Goal: Information Seeking & Learning: Learn about a topic

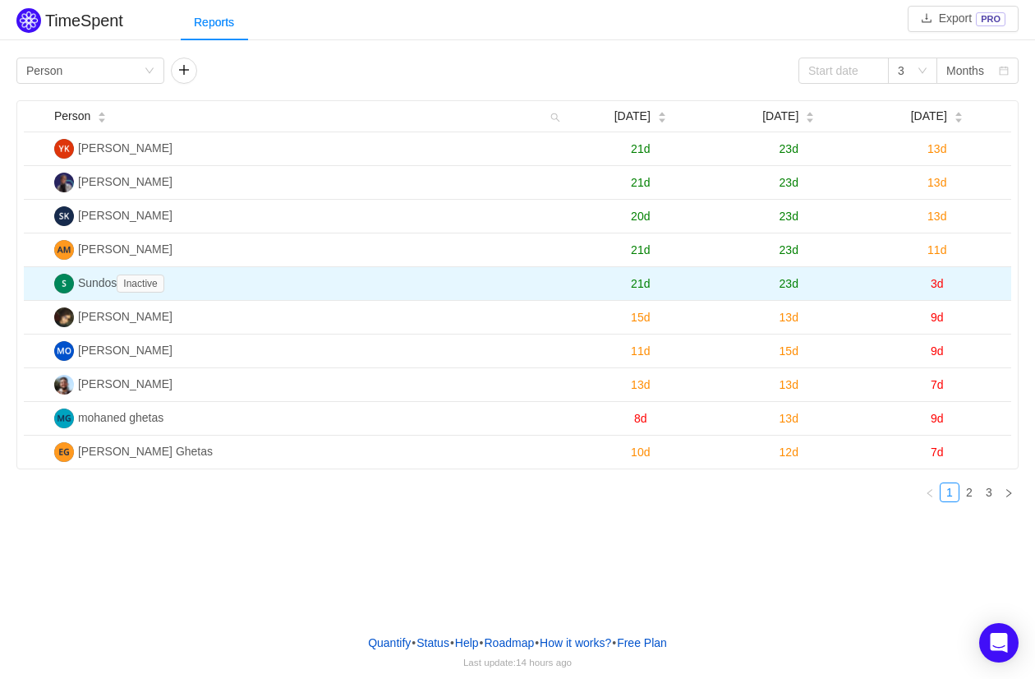
click at [938, 284] on span "3d" at bounding box center [937, 283] width 13 height 13
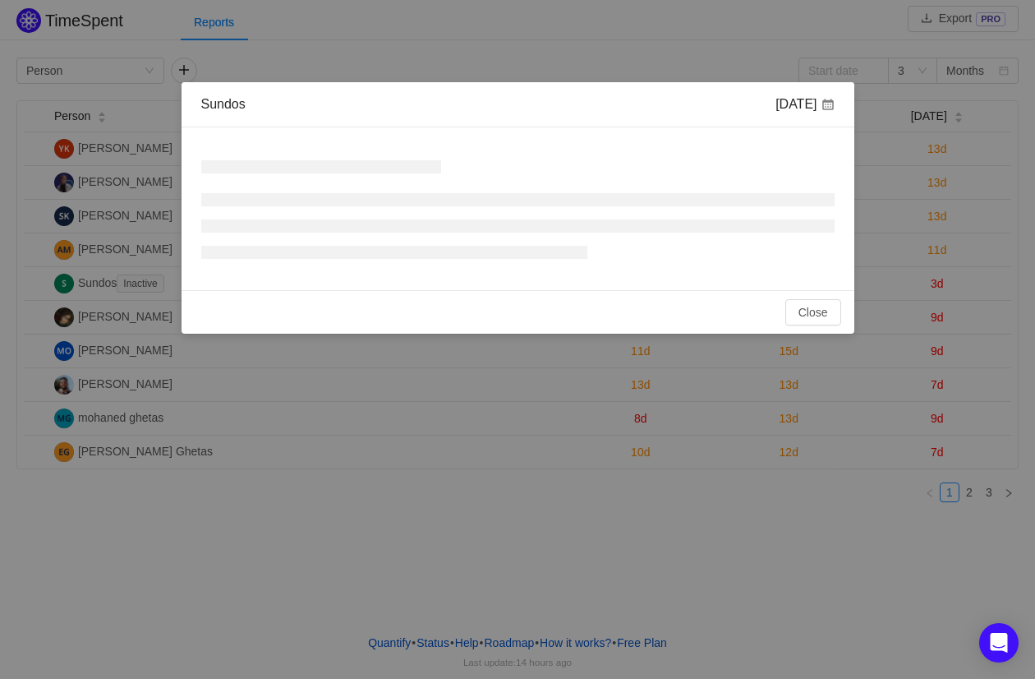
click at [931, 284] on div "Sundos Aug 2025 No Data Total: 0h Close OK" at bounding box center [517, 339] width 1035 height 679
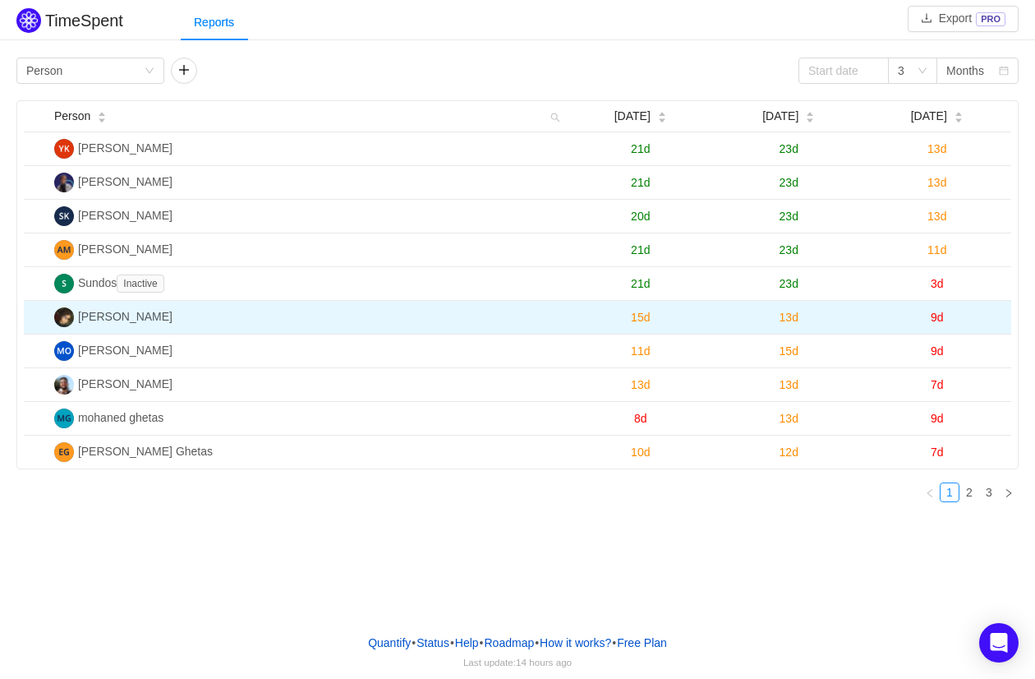
click at [939, 319] on span "9d" at bounding box center [937, 317] width 13 height 13
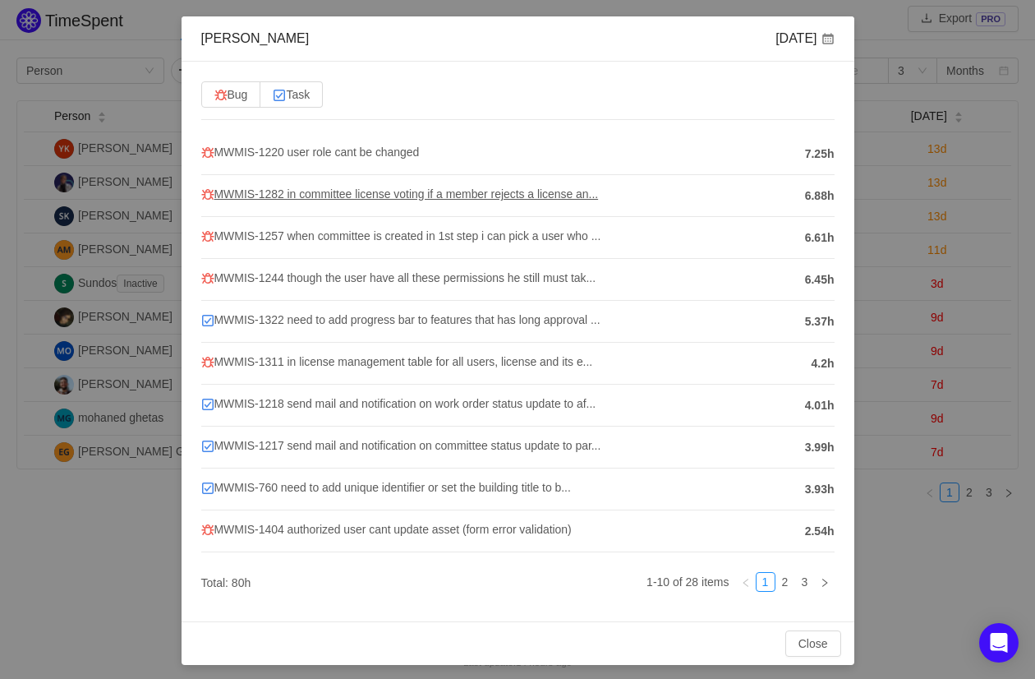
scroll to position [58, 0]
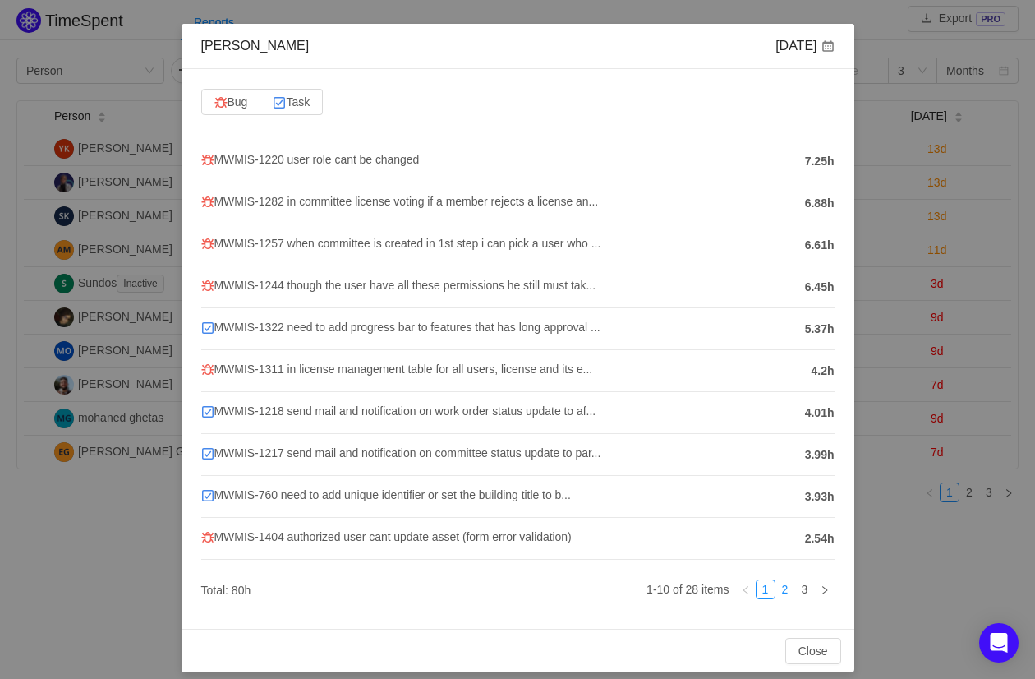
click at [794, 585] on link "2" at bounding box center [785, 589] width 18 height 18
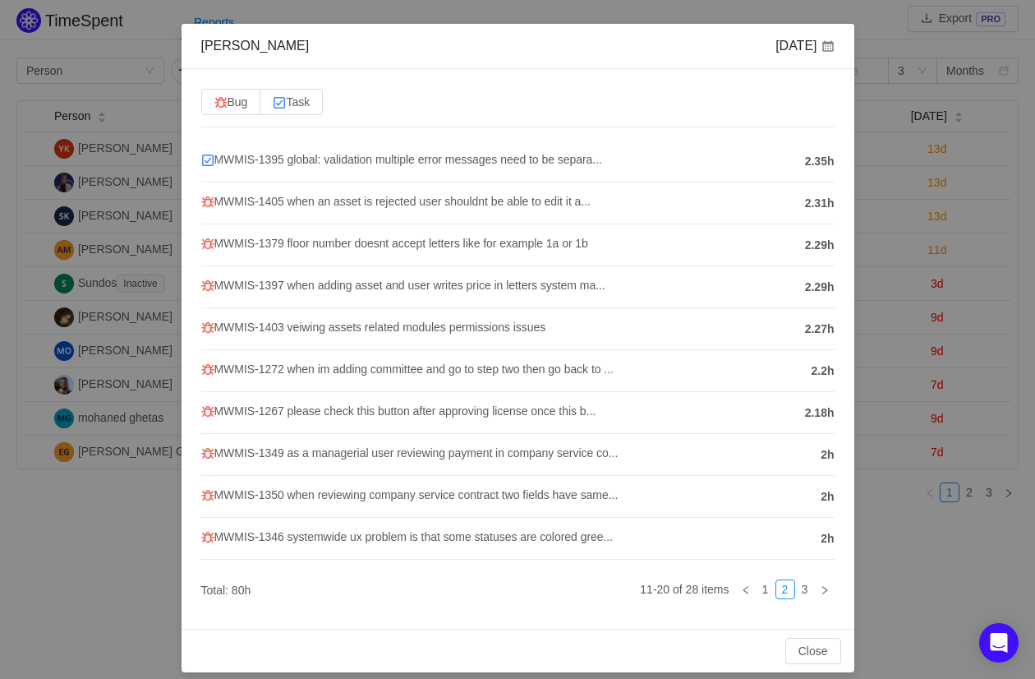
click at [477, 150] on h4 "MWMIS-1395 global: validation multiple error messages need to be separa..." at bounding box center [499, 159] width 596 height 18
click at [477, 161] on span "MWMIS-1395 global: validation multiple error messages need to be separa..." at bounding box center [401, 159] width 401 height 13
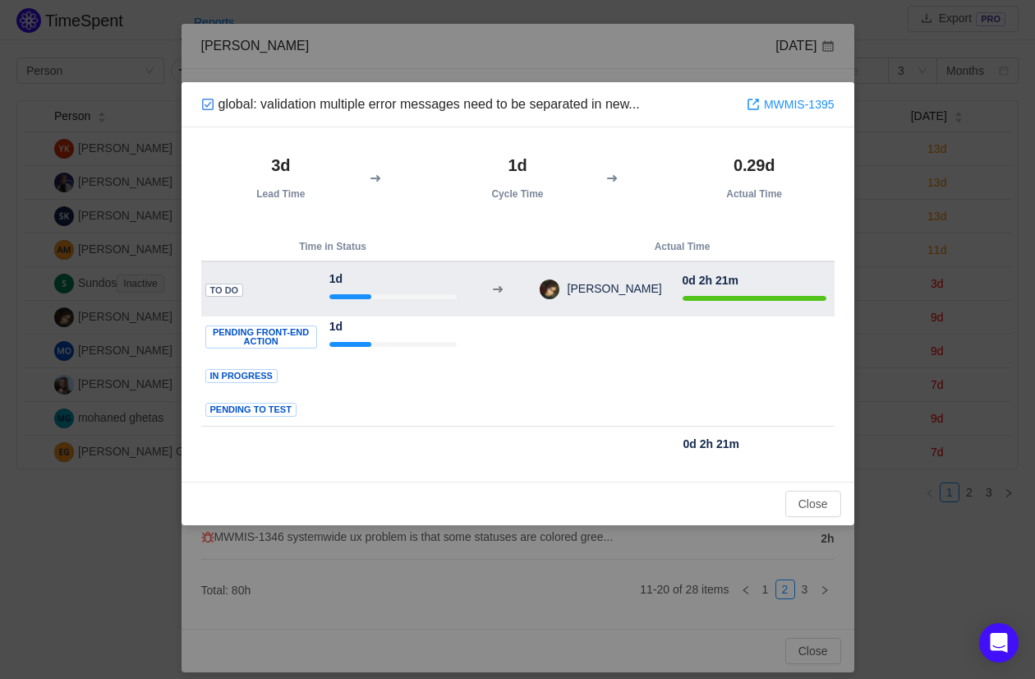
click at [734, 278] on strong "0d 2h 21m" at bounding box center [711, 280] width 56 height 13
click at [734, 277] on strong "0d 2h 21m" at bounding box center [711, 280] width 56 height 13
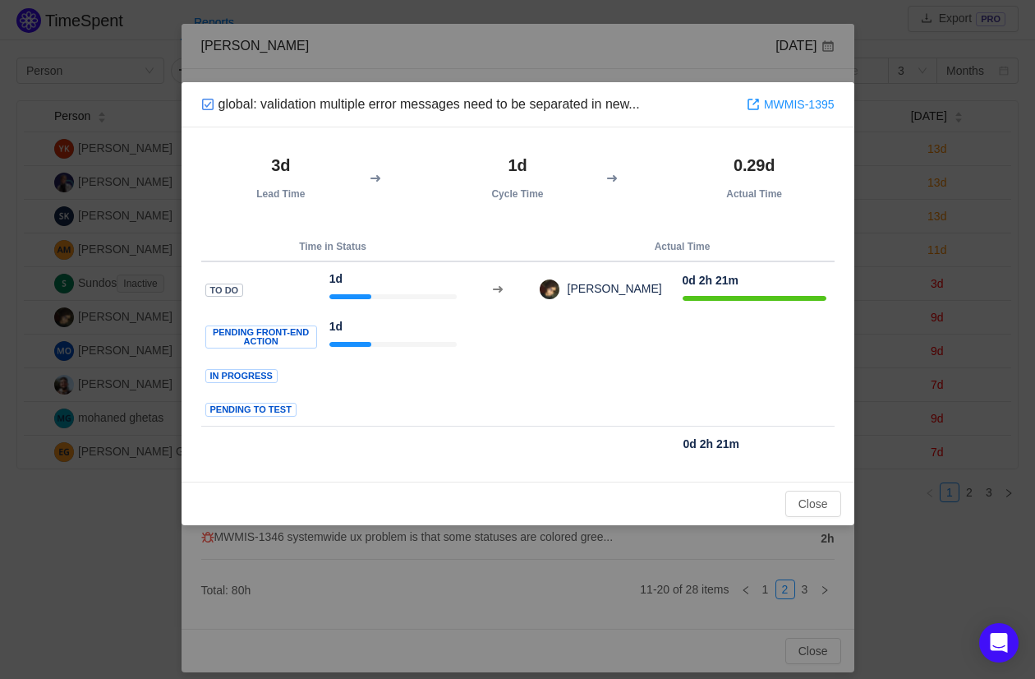
click at [761, 67] on div "global: validation multiple error messages need to be separated in new... MWMIS…" at bounding box center [517, 339] width 1035 height 679
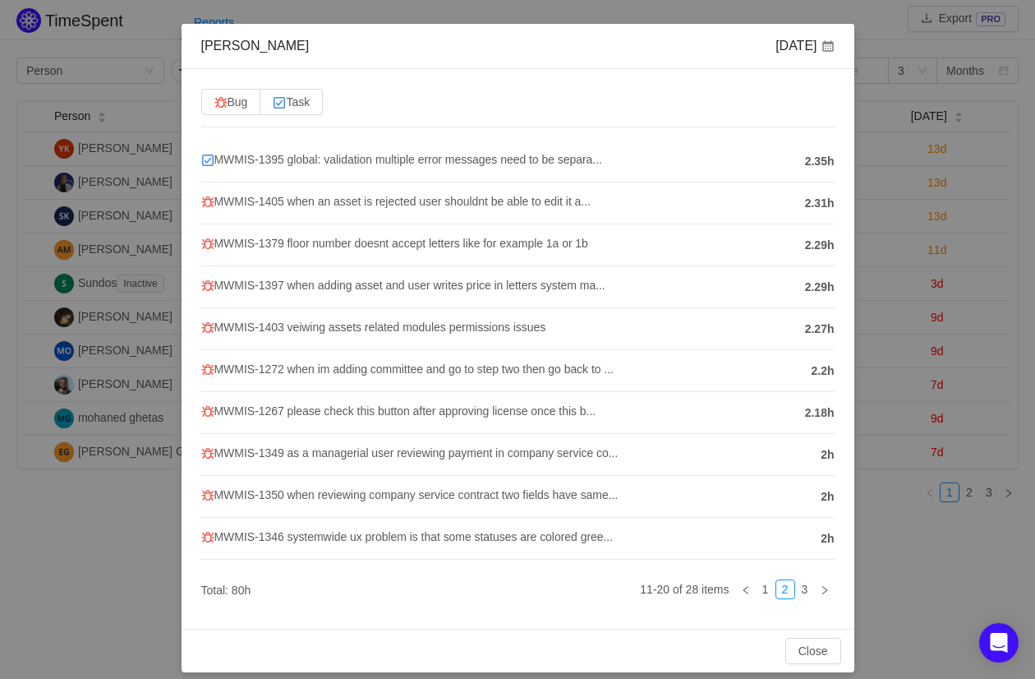
click at [762, 70] on div "Bug Task MWMIS-1395 global: validation multiple error messages need to be separ…" at bounding box center [518, 348] width 673 height 559
click at [968, 265] on div "ahmed adel Aug 2025 Bug Task MWMIS-1395 global: validation multiple error messa…" at bounding box center [517, 339] width 1035 height 679
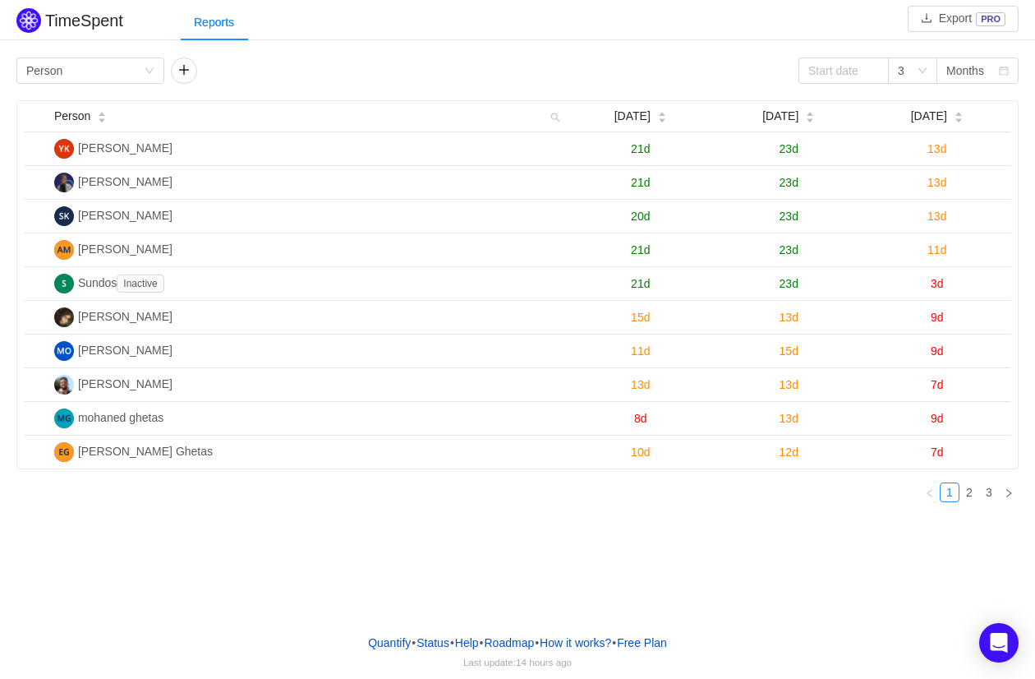
scroll to position [0, 0]
click at [29, 68] on div "Person" at bounding box center [44, 70] width 36 height 25
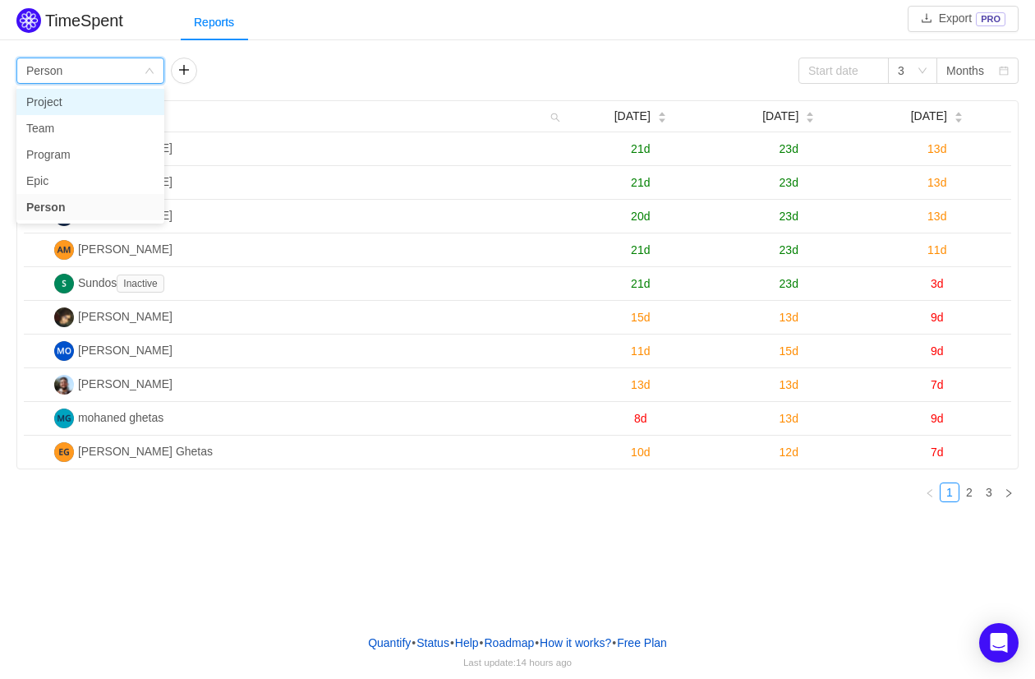
click at [55, 98] on li "Project" at bounding box center [90, 102] width 148 height 26
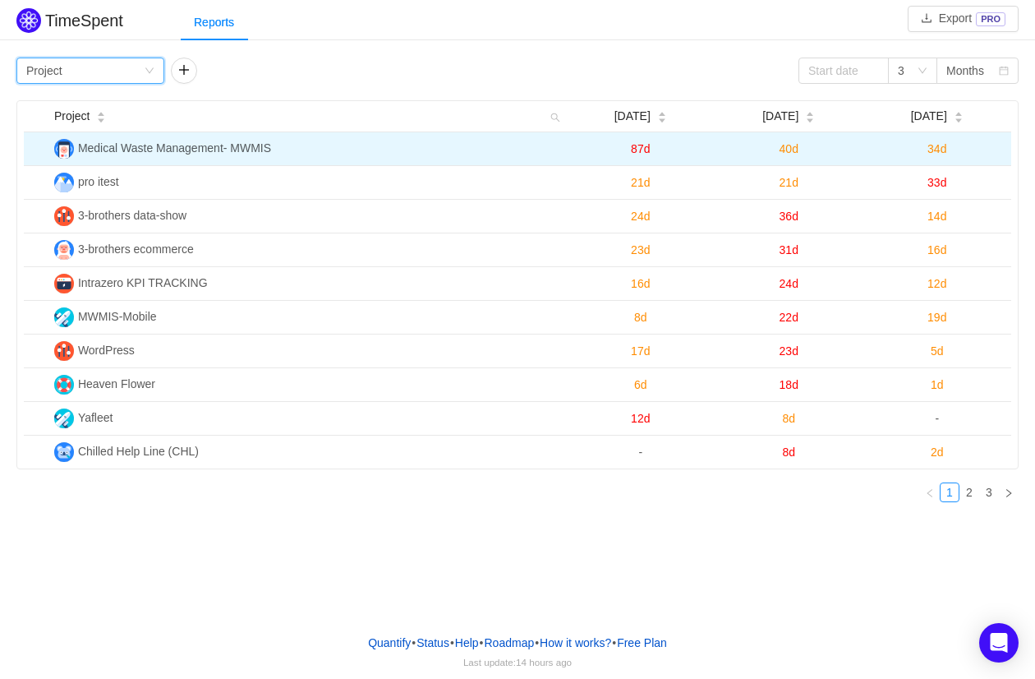
click at [631, 150] on span "87d" at bounding box center [640, 148] width 19 height 13
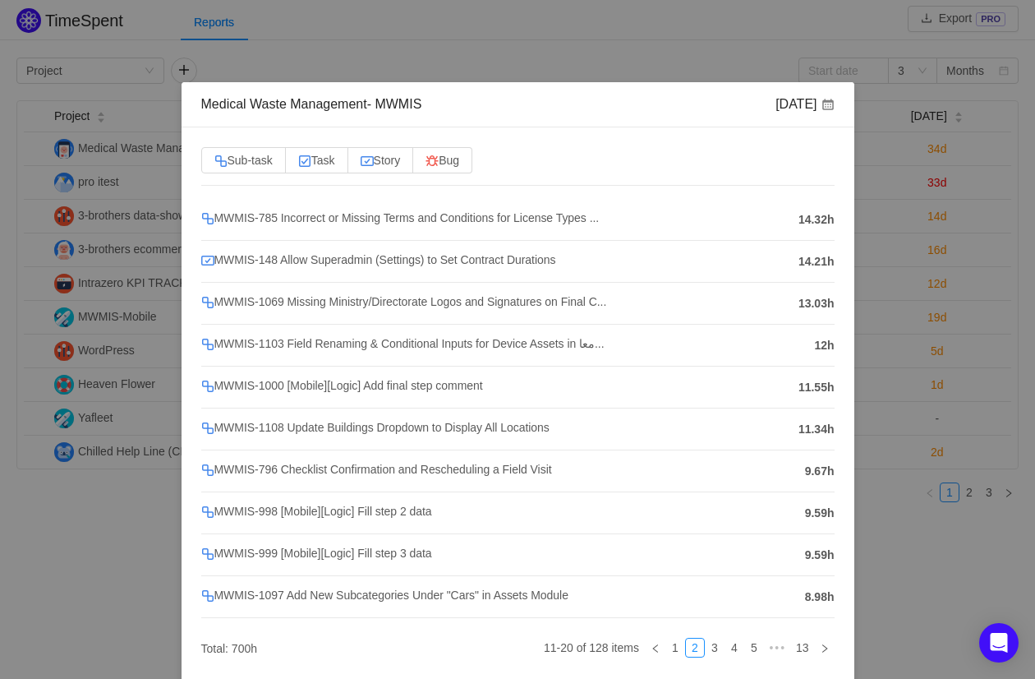
scroll to position [66, 0]
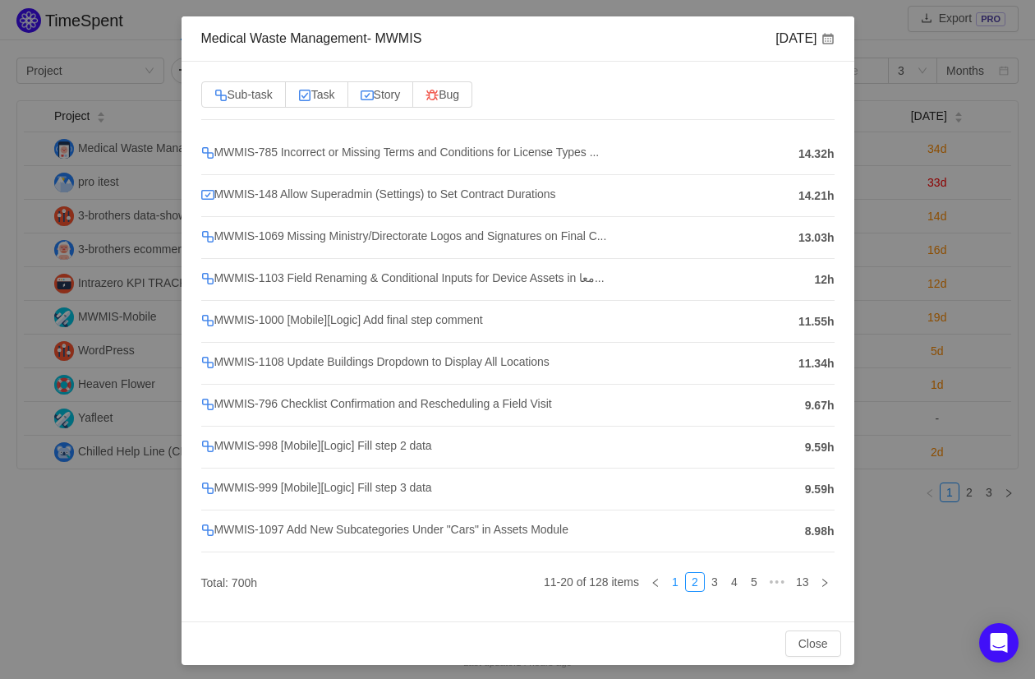
click at [673, 579] on link "1" at bounding box center [675, 582] width 18 height 18
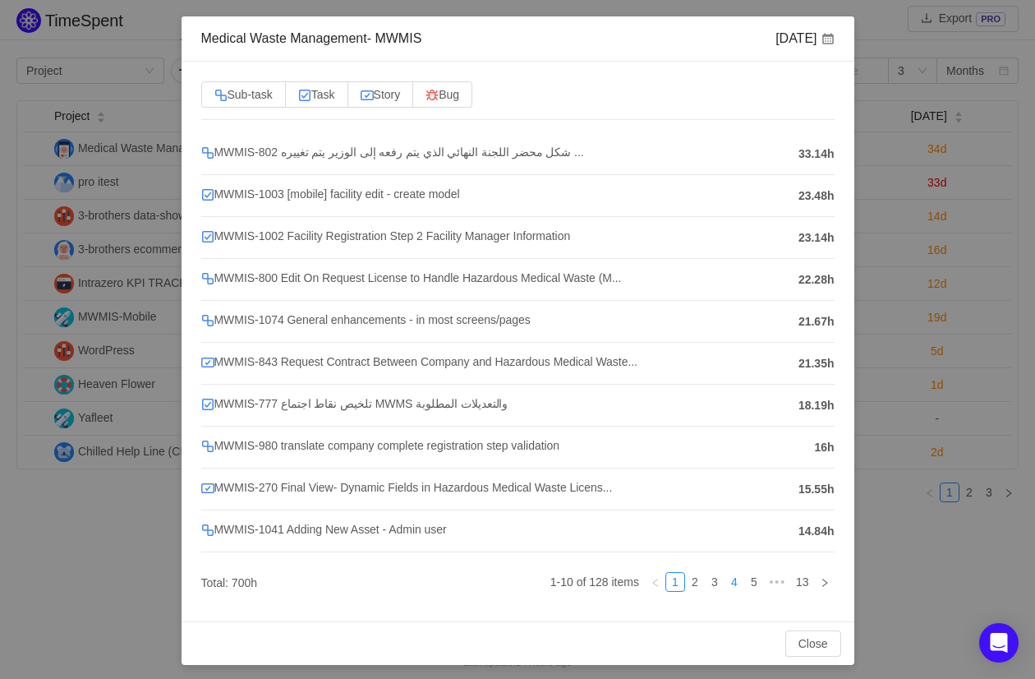
click at [738, 574] on link "4" at bounding box center [734, 582] width 18 height 18
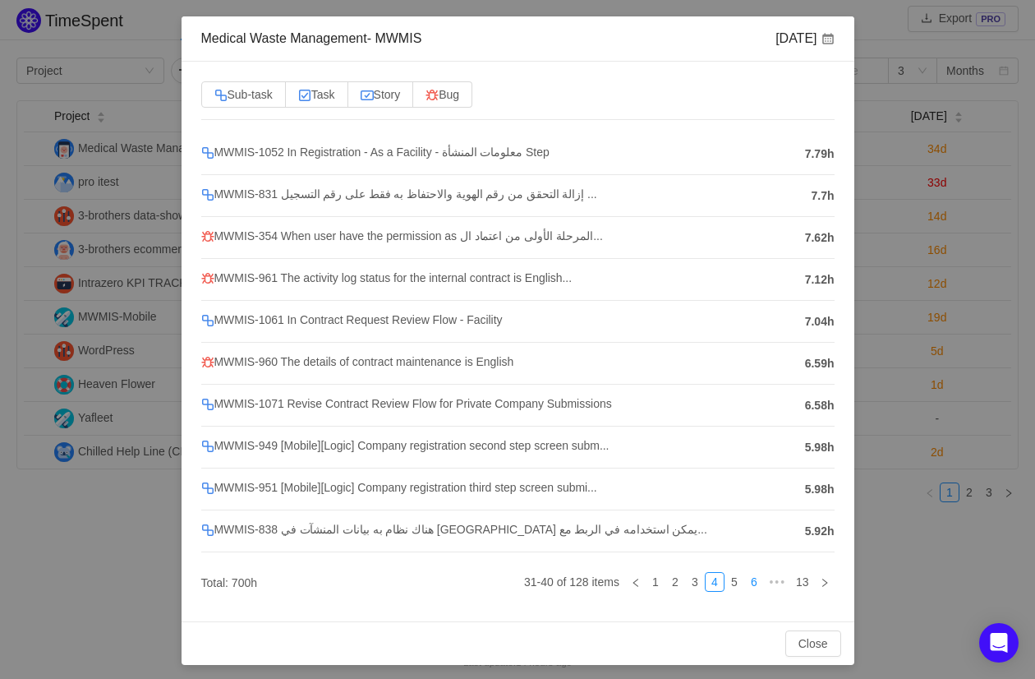
click at [757, 574] on link "6" at bounding box center [754, 582] width 18 height 18
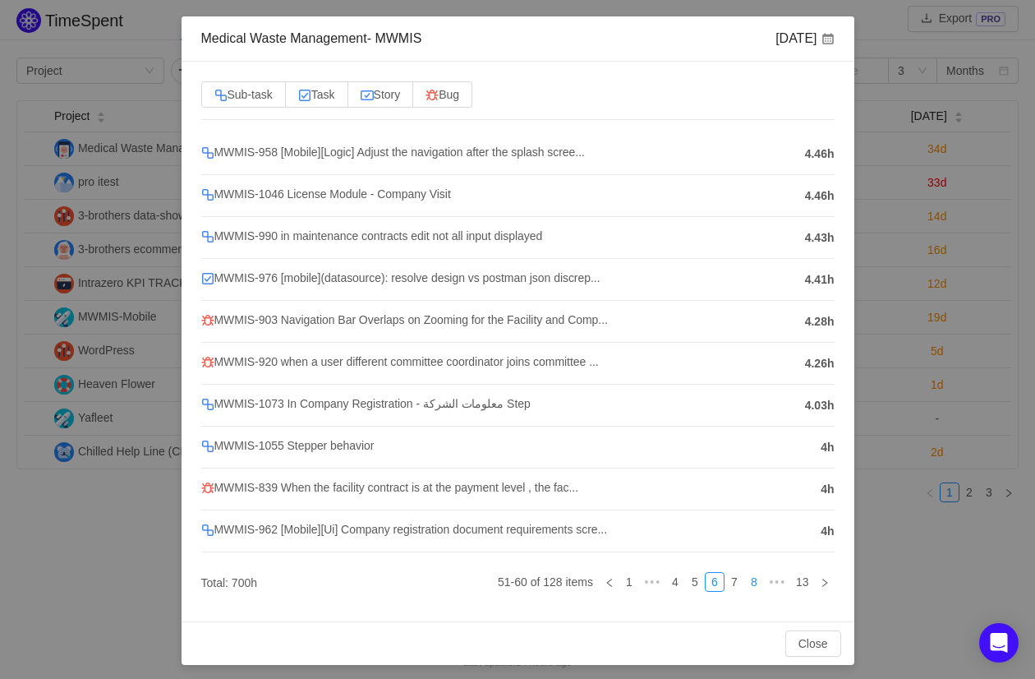
click at [757, 574] on link "8" at bounding box center [754, 582] width 18 height 18
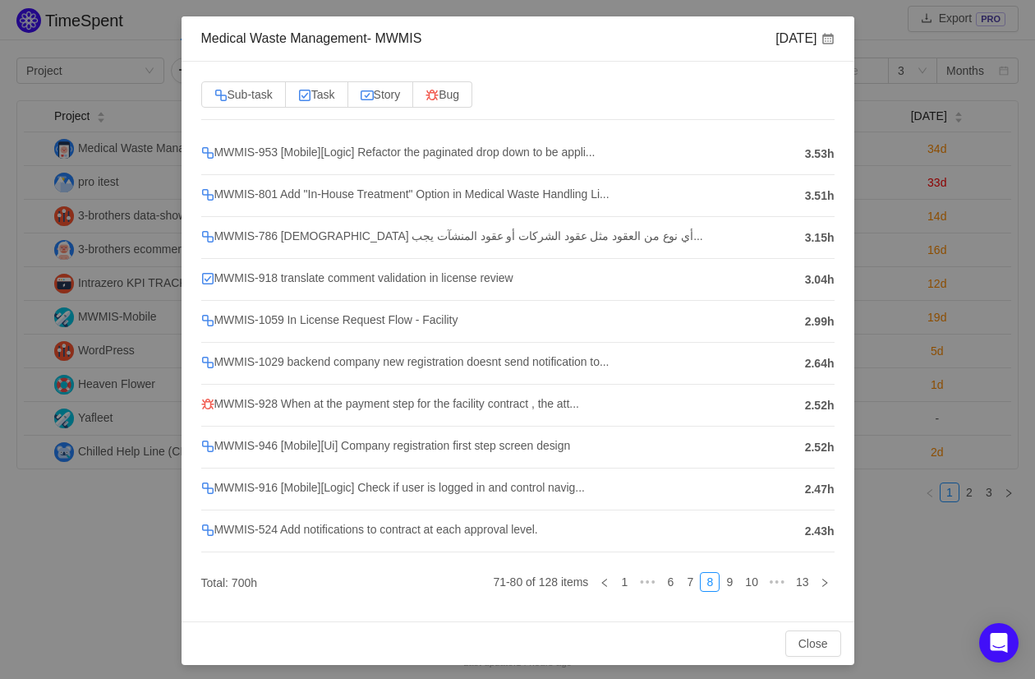
click at [953, 454] on div "Medical Waste Management- MWMIS Jun 2025 Sub-task Task Story Bug MWMIS-953 [Mob…" at bounding box center [517, 339] width 1035 height 679
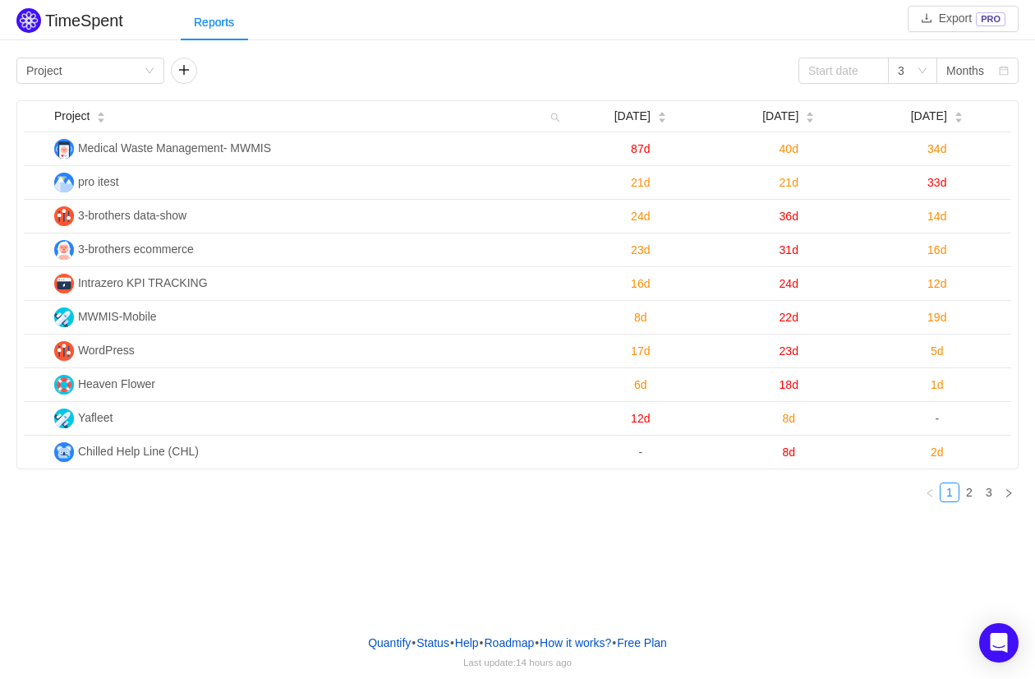
scroll to position [0, 0]
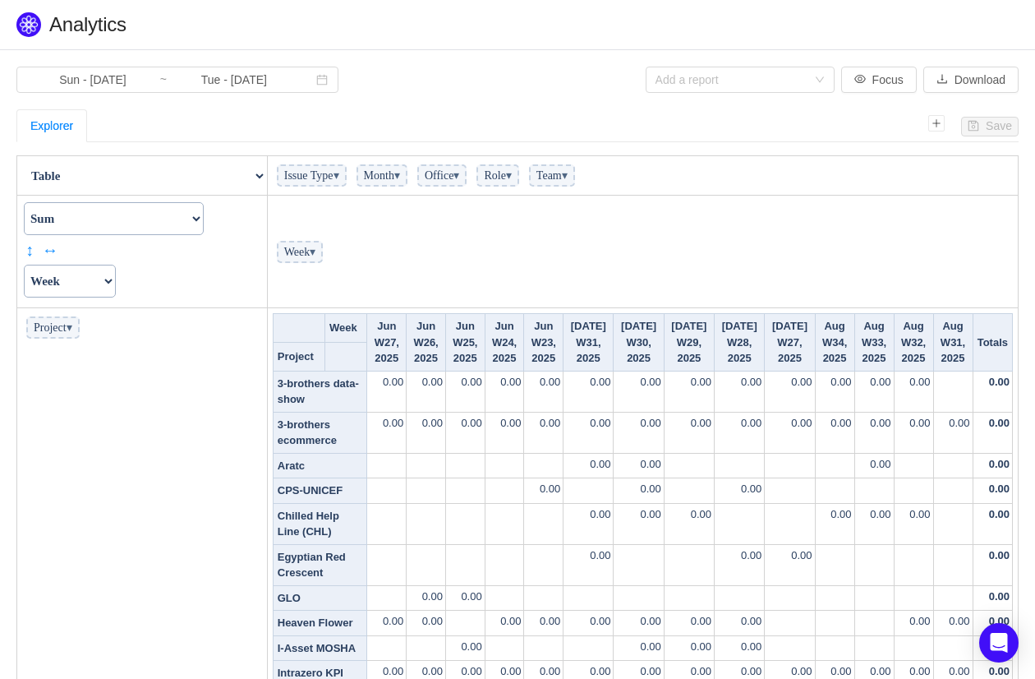
click at [113, 212] on select "Count Count Unique Values List Unique Values Sum Integer Sum Average Median Sam…" at bounding box center [114, 218] width 180 height 33
click at [24, 202] on select "Count Count Unique Values List Unique Values Sum Integer Sum Average Median Sam…" at bounding box center [114, 218] width 180 height 33
click at [94, 280] on select "Actual Hours Issue Key Issue Type Team Office Role Cycle Time Person Week Month" at bounding box center [70, 281] width 92 height 33
select select "Actual Hours"
click at [24, 265] on select "Actual Hours Issue Key Issue Type Team Office Role Cycle Time Person Week Month" at bounding box center [70, 281] width 92 height 33
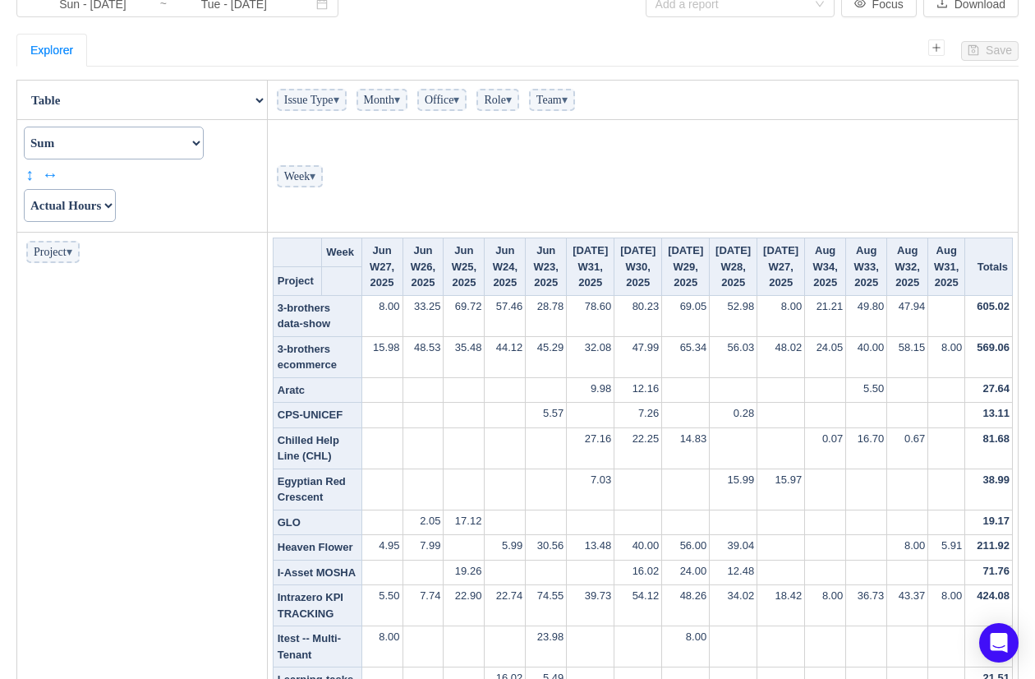
scroll to position [71, 0]
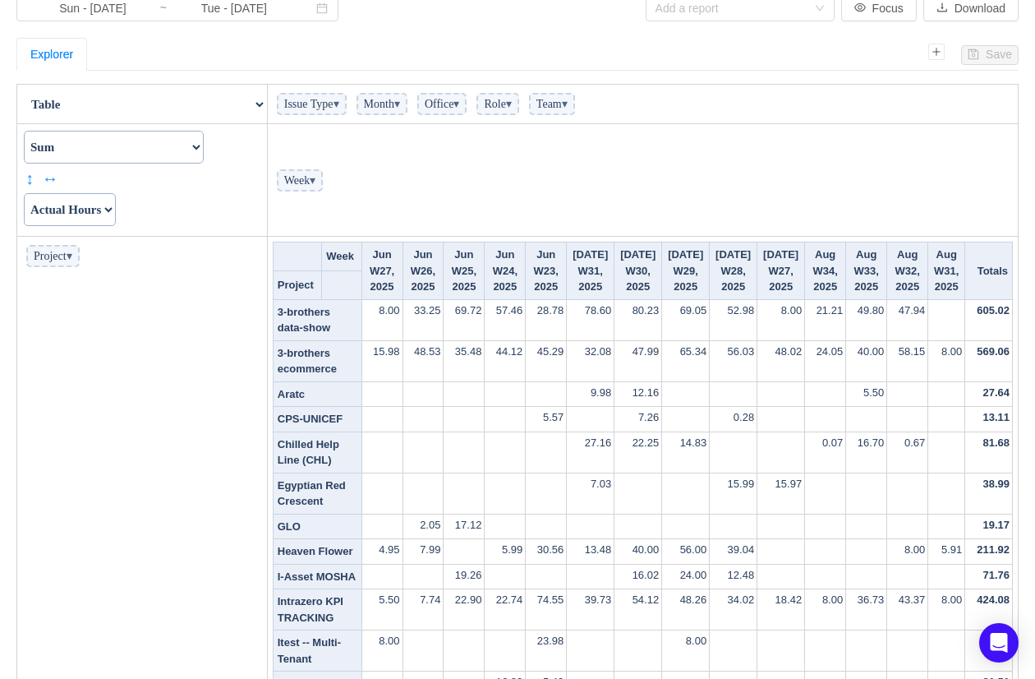
click at [395, 94] on span "Month ▾" at bounding box center [382, 104] width 51 height 22
click at [395, 101] on span "Month ▾" at bounding box center [382, 104] width 51 height 22
click at [400, 106] on span "▾" at bounding box center [397, 104] width 6 height 12
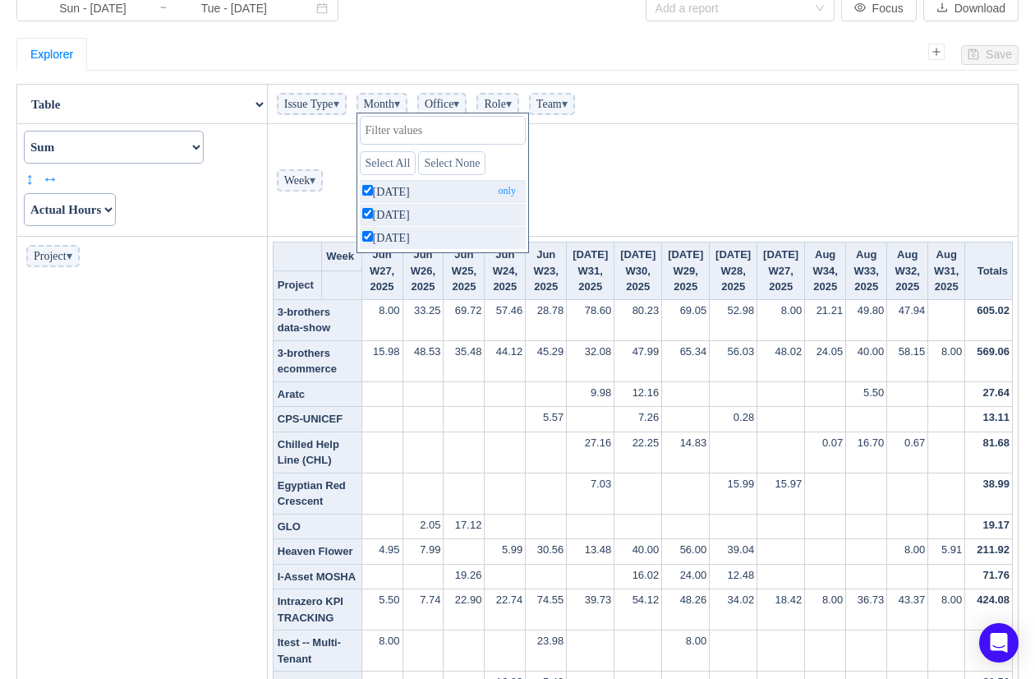
click at [416, 193] on p "[DATE] only" at bounding box center [443, 192] width 166 height 22
checkbox input "false"
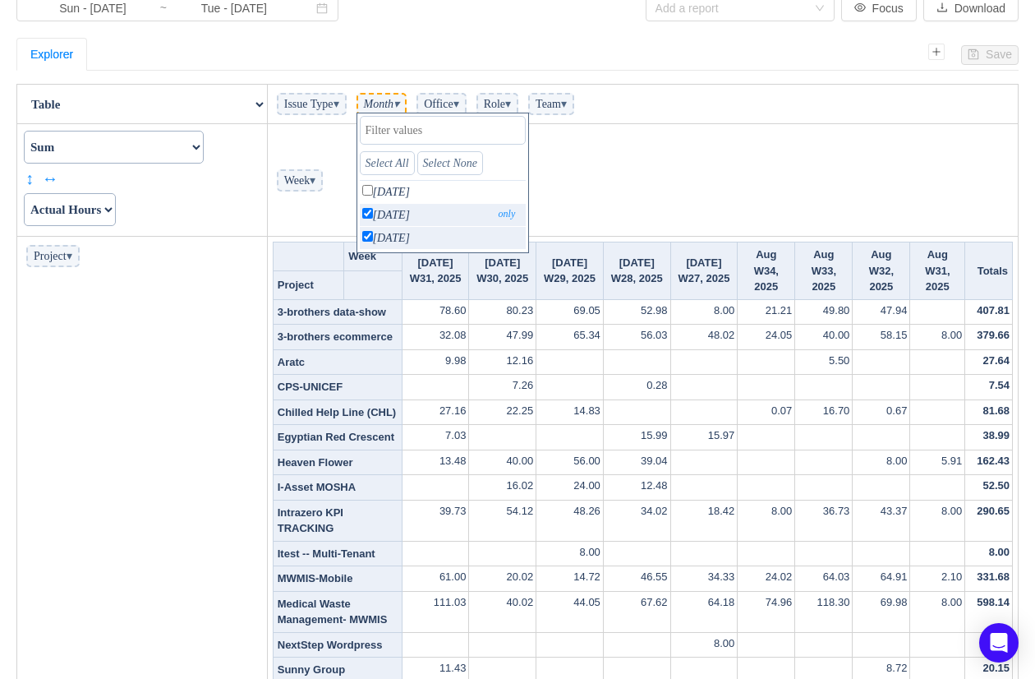
click at [416, 208] on p "[DATE] only" at bounding box center [443, 215] width 166 height 22
checkbox input "false"
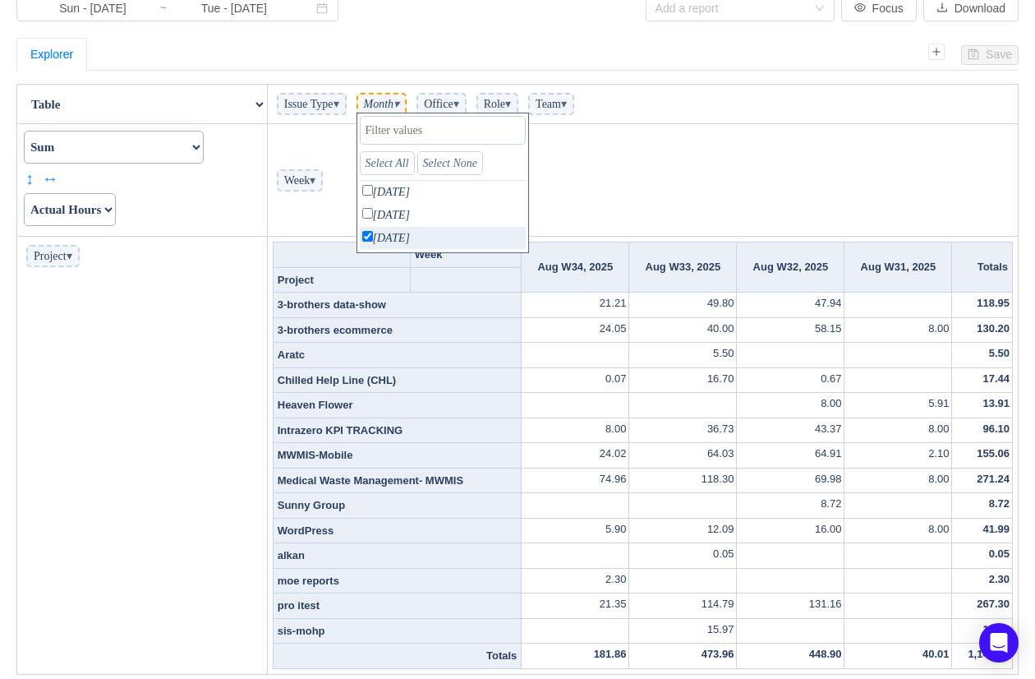
click at [570, 175] on td "Week ▾" at bounding box center [642, 180] width 751 height 113
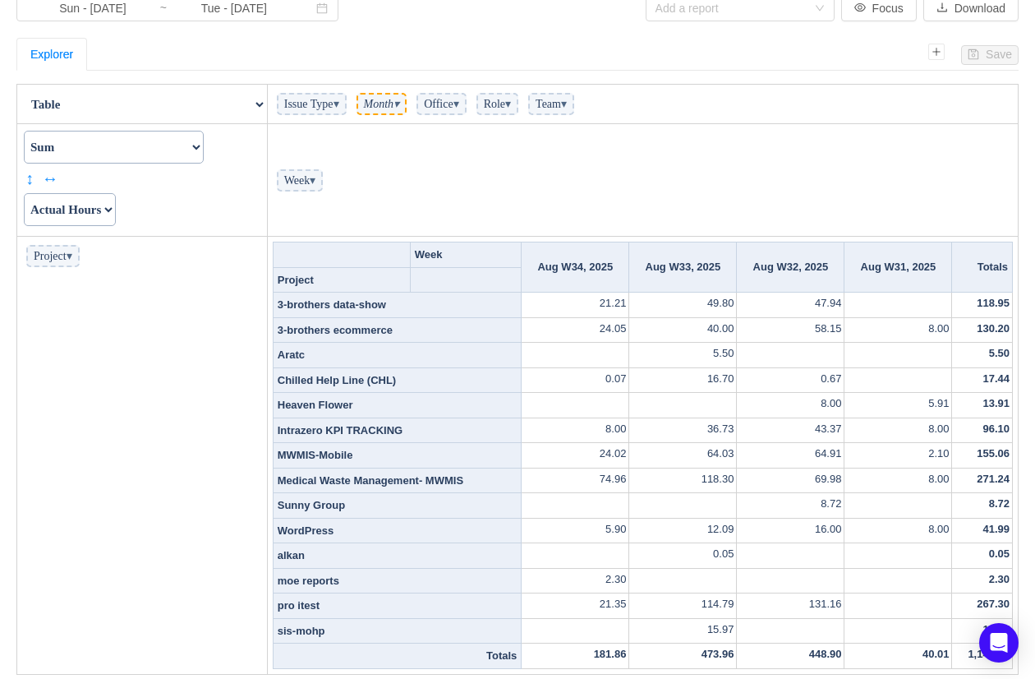
click at [993, 467] on td "271.24" at bounding box center [982, 479] width 61 height 25
click at [990, 470] on td "271.24" at bounding box center [982, 479] width 61 height 25
click at [990, 593] on td "267.30" at bounding box center [982, 605] width 61 height 25
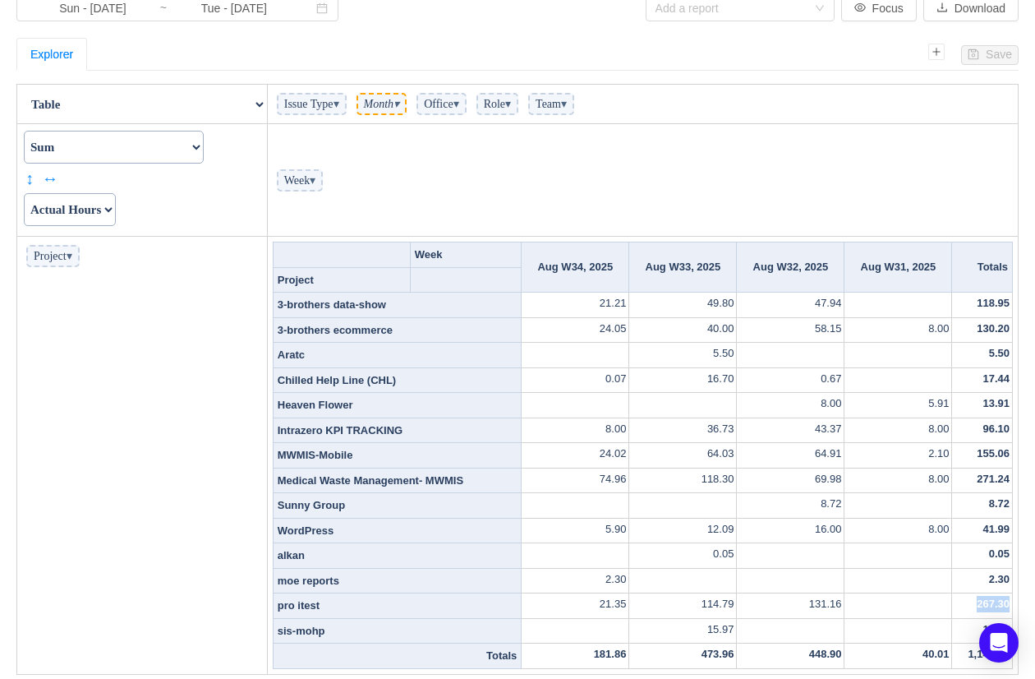
click at [990, 593] on td "267.30" at bounding box center [982, 605] width 61 height 25
click at [982, 467] on td "271.24" at bounding box center [982, 479] width 61 height 25
click at [993, 329] on td "130.20" at bounding box center [982, 329] width 61 height 25
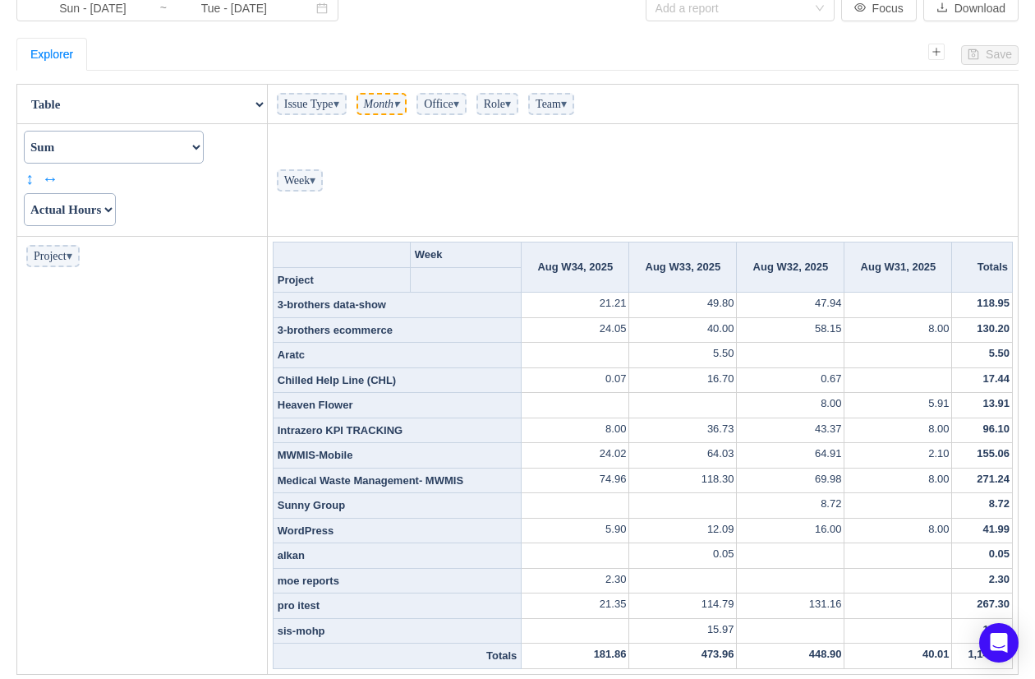
click at [993, 329] on td "130.20" at bounding box center [982, 329] width 61 height 25
click at [988, 311] on td "118.95" at bounding box center [982, 304] width 61 height 25
click at [984, 307] on td "118.95" at bounding box center [982, 304] width 61 height 25
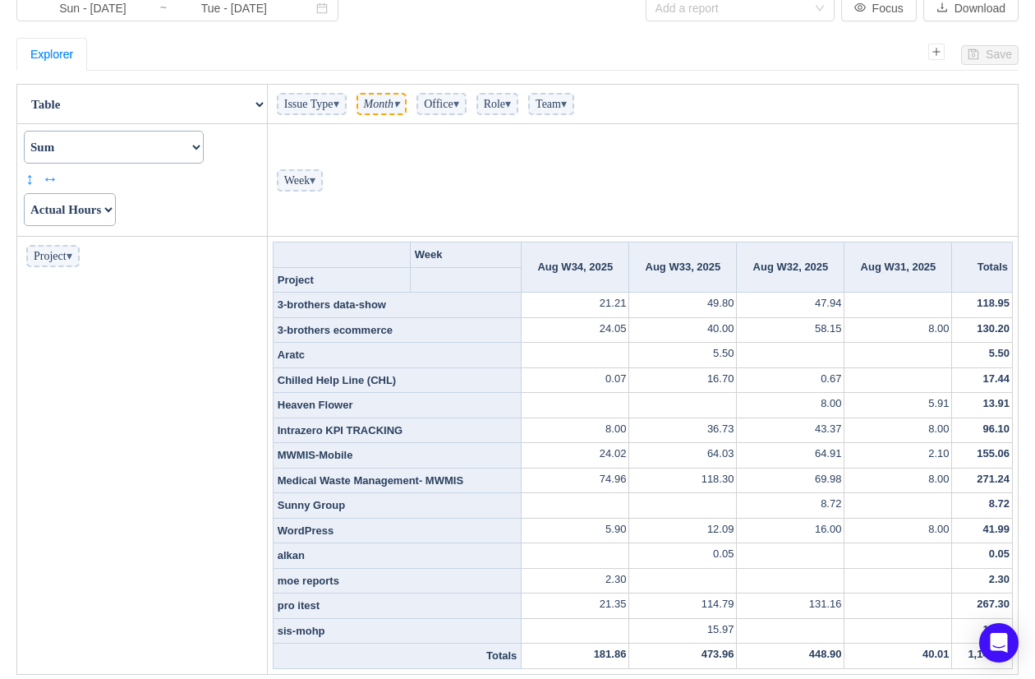
click at [984, 307] on td "118.95" at bounding box center [982, 304] width 61 height 25
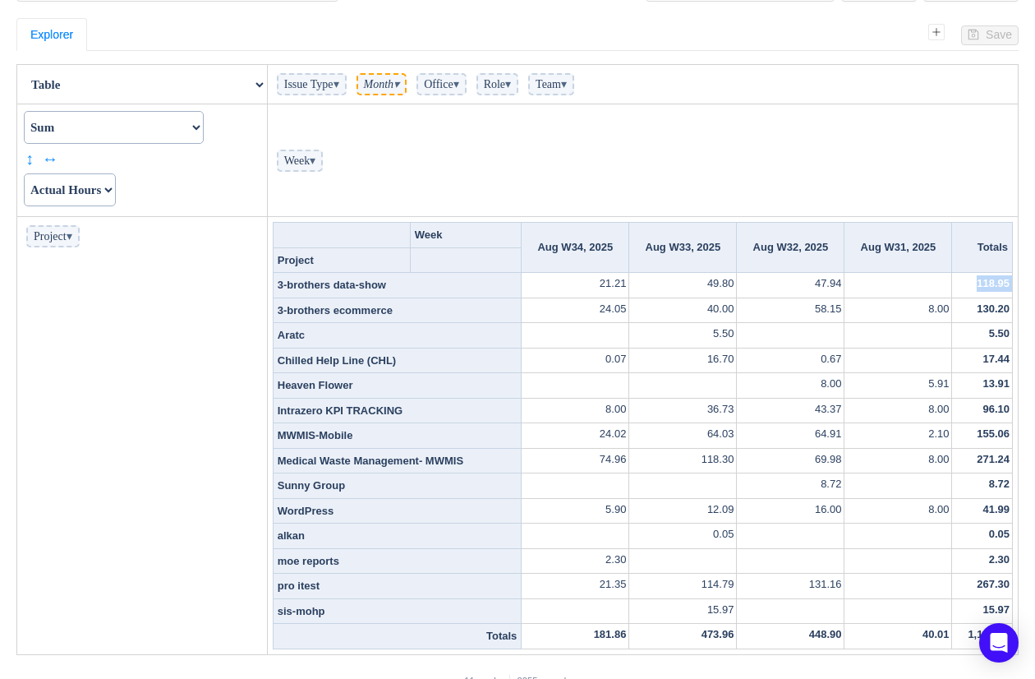
scroll to position [95, 0]
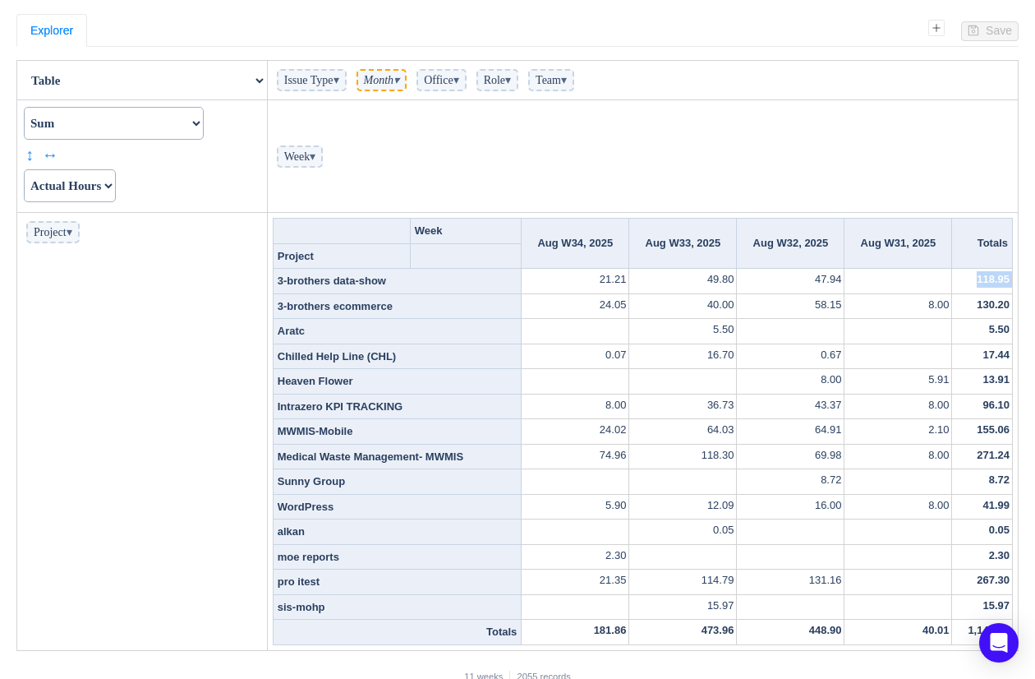
click at [120, 127] on select "Count Count Unique Values List Unique Values Sum Integer Sum Average Median Sam…" at bounding box center [114, 123] width 180 height 33
click at [103, 184] on select "Actual Hours Issue Key Issue Type Team Office Role Cycle Time Person Week Month" at bounding box center [70, 185] width 92 height 33
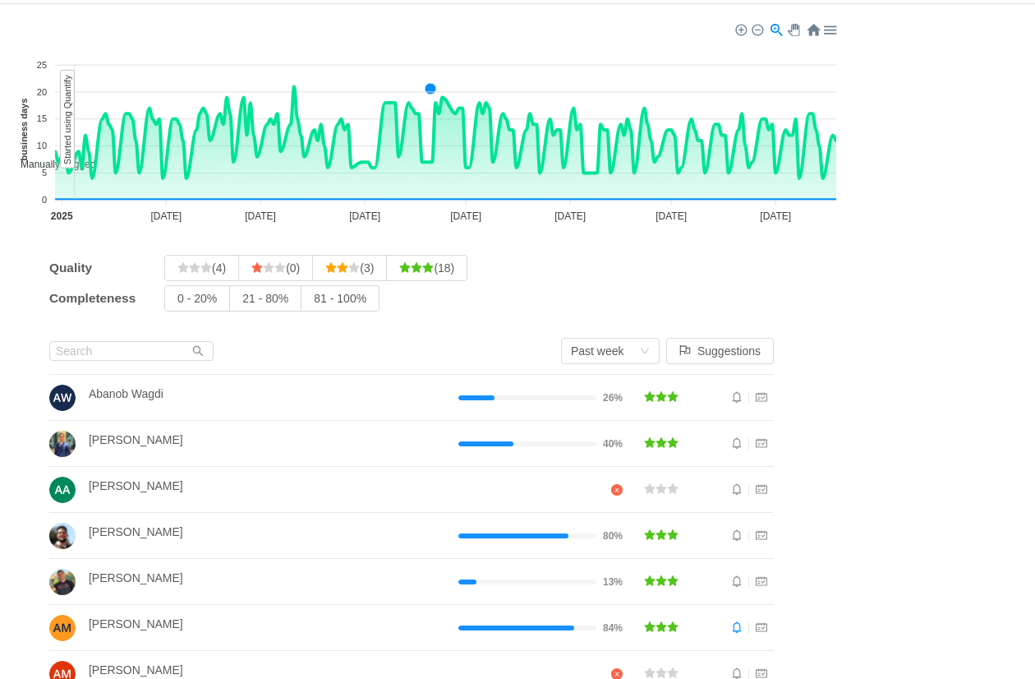
scroll to position [41, 0]
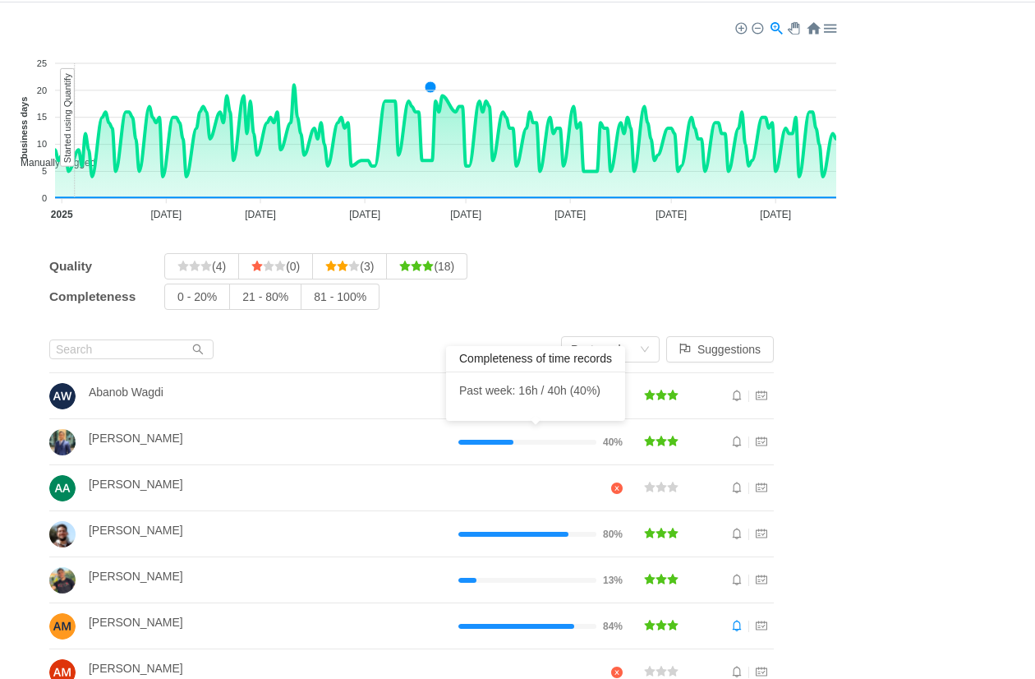
click at [551, 392] on p "Past week: 16h / 40h (40%)" at bounding box center [535, 390] width 153 height 17
click at [528, 413] on div "Past week: 16h / 40h (40%)" at bounding box center [535, 396] width 179 height 48
click at [328, 292] on span "81 - 100%" at bounding box center [340, 296] width 53 height 13
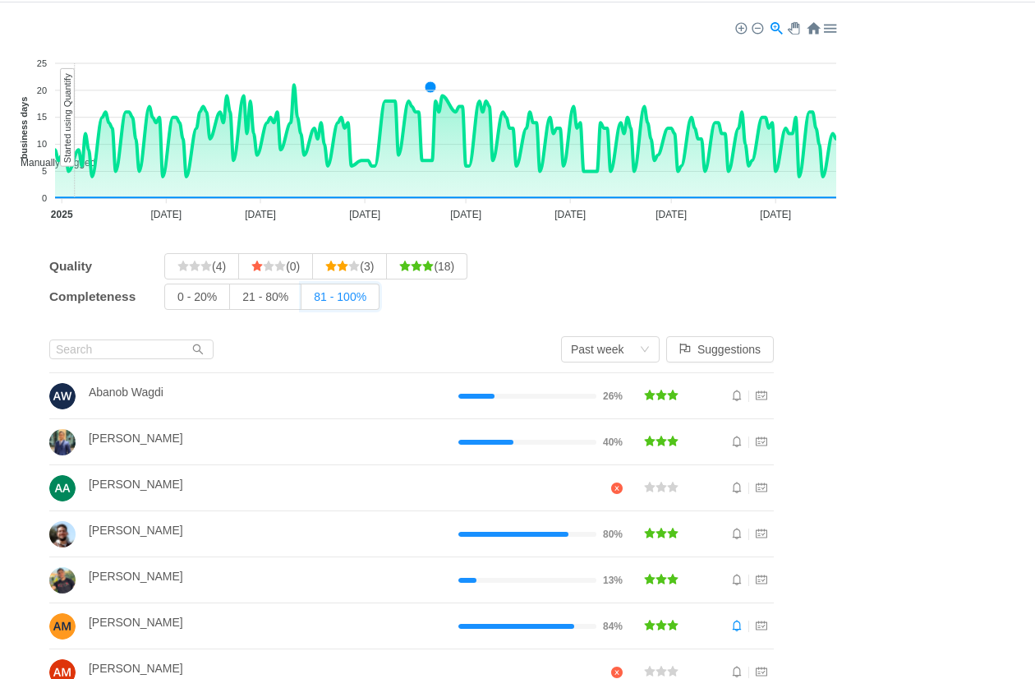
click at [314, 301] on input "81 - 100%" at bounding box center [314, 301] width 0 height 0
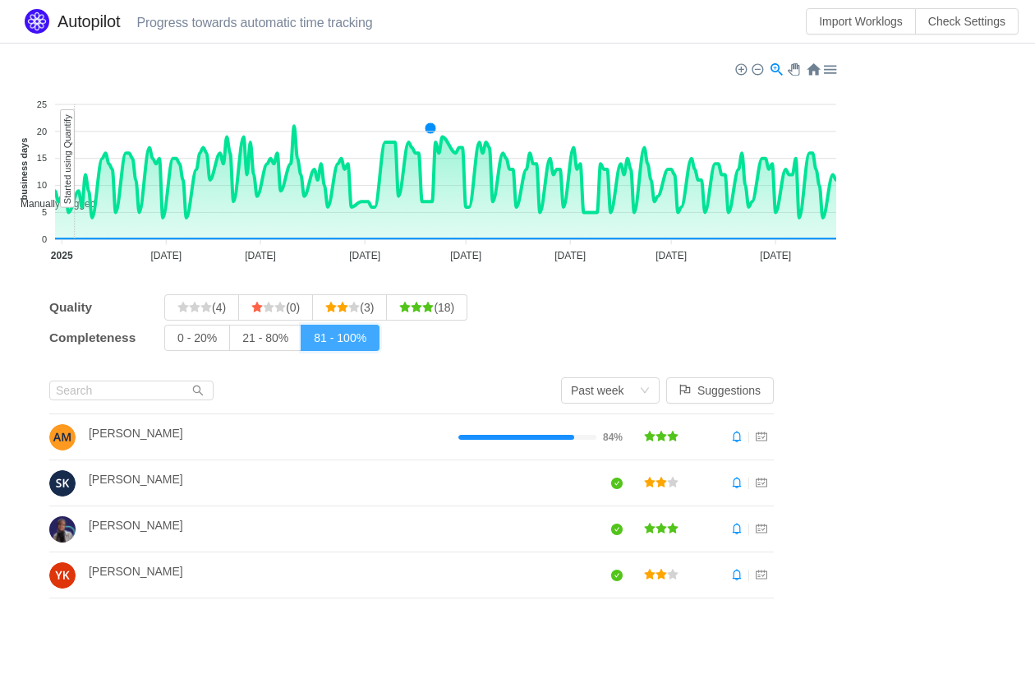
scroll to position [0, 0]
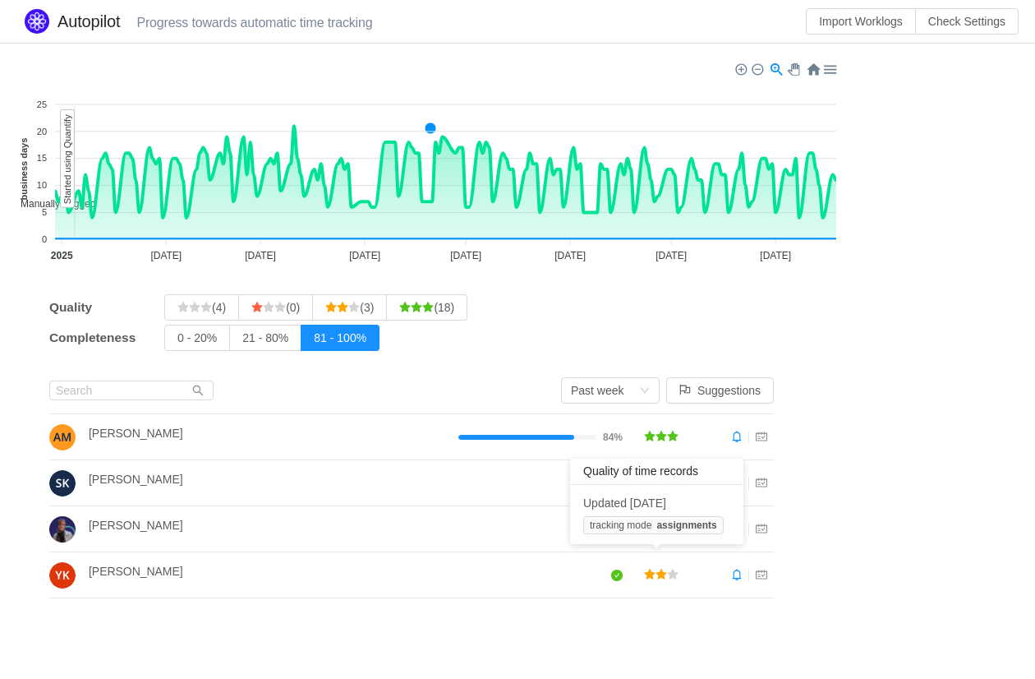
click at [662, 571] on icon "icon: star" at bounding box center [661, 574] width 11 height 11
click at [142, 564] on span "Yussif Kahilo" at bounding box center [136, 570] width 94 height 13
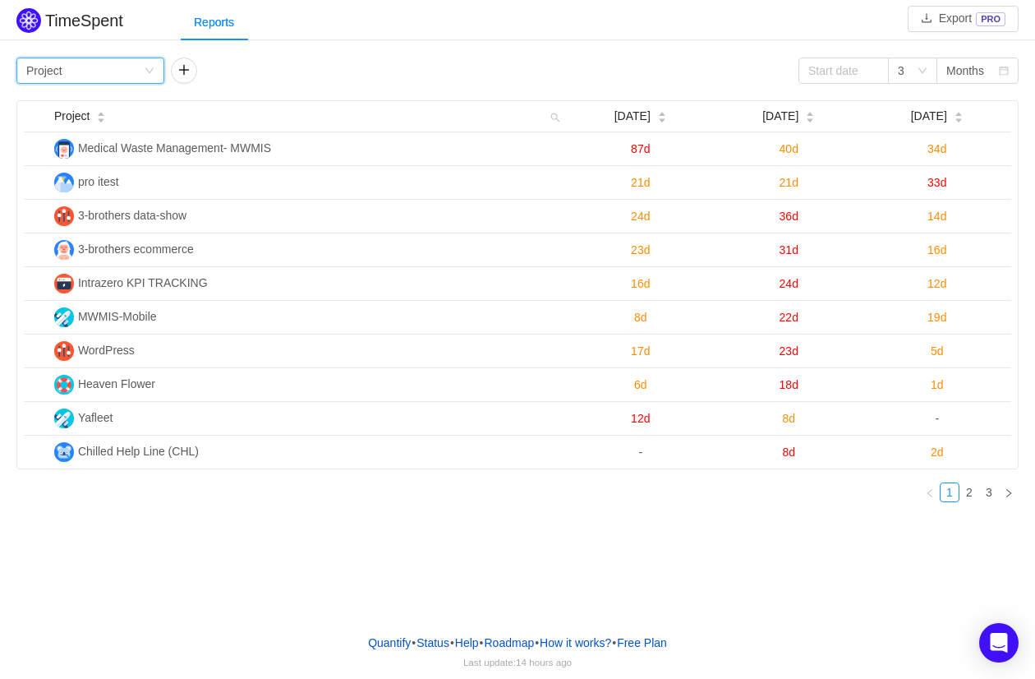
click at [46, 72] on div "Project" at bounding box center [44, 70] width 36 height 25
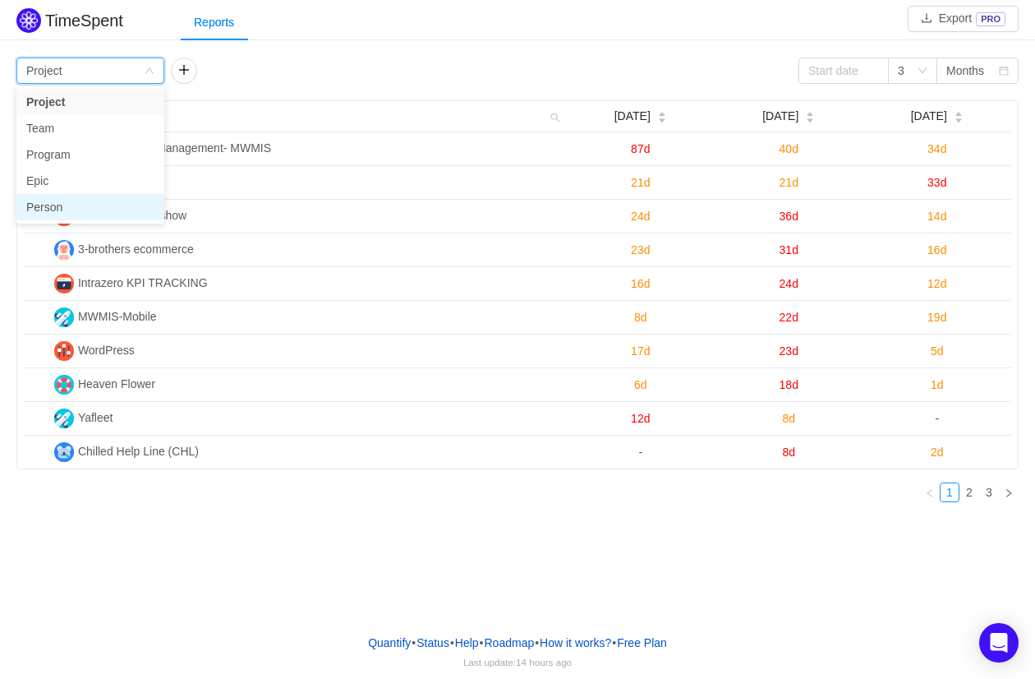
click at [61, 197] on li "Person" at bounding box center [90, 207] width 148 height 26
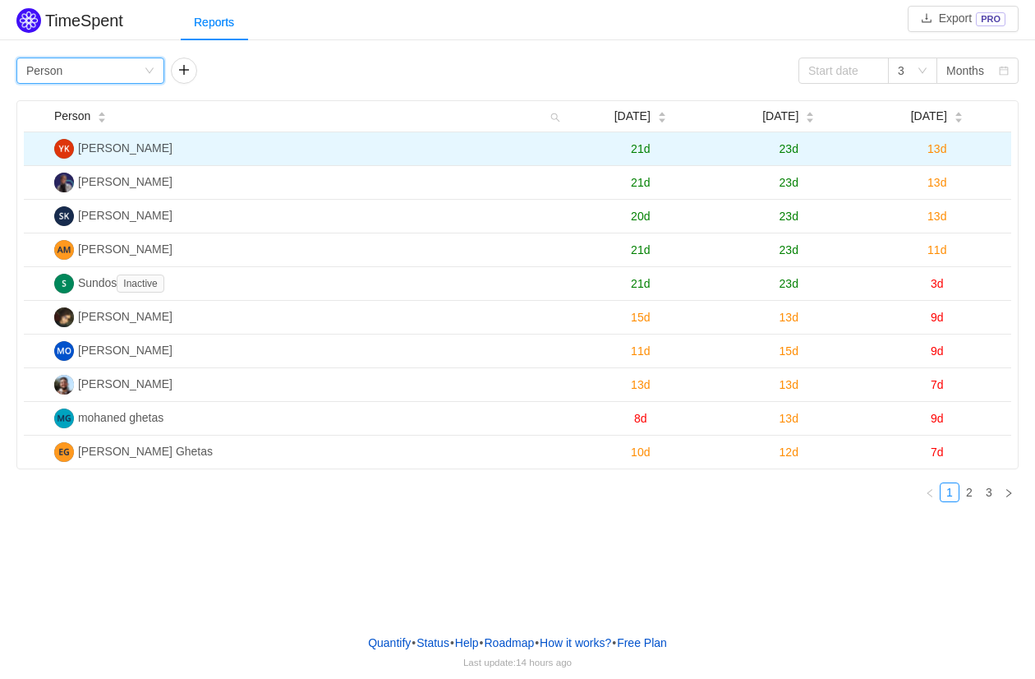
click at [943, 153] on span "13d" at bounding box center [937, 148] width 19 height 13
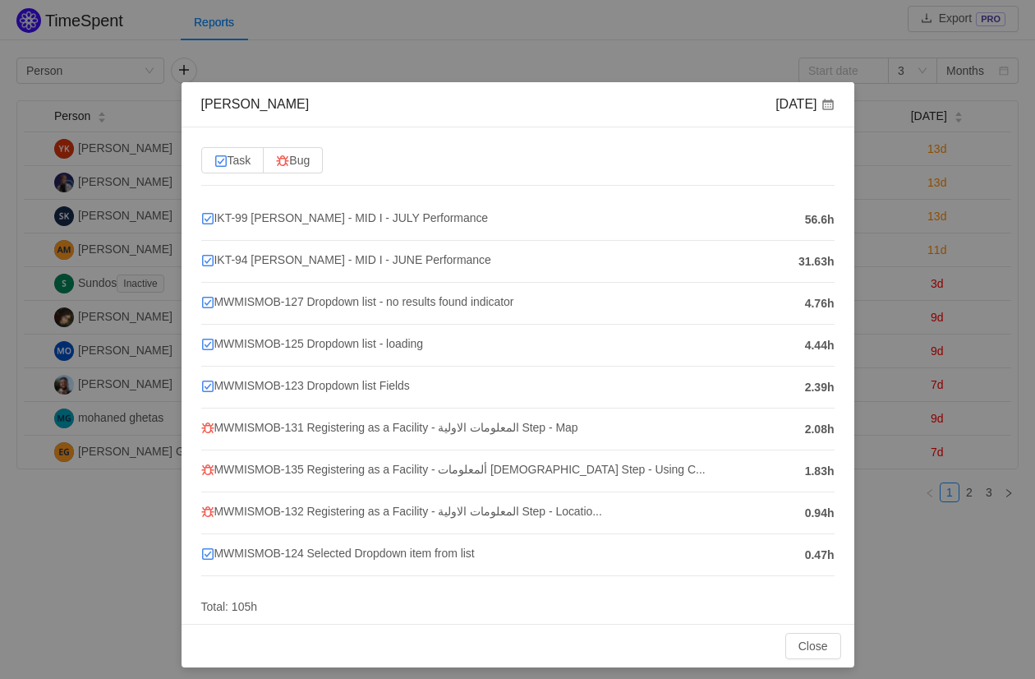
drag, startPoint x: 502, startPoint y: 272, endPoint x: 201, endPoint y: 196, distance: 310.3
click at [201, 196] on div "Task Bug IKT-99 [PERSON_NAME] - MID I - JULY Performance 56.6h IKT-94 [PERSON_N…" at bounding box center [518, 375] width 673 height 496
click at [899, 165] on div "[PERSON_NAME] [DATE] Task Bug IKT-99 [PERSON_NAME] - MID I - JULY Performance 5…" at bounding box center [517, 339] width 1035 height 679
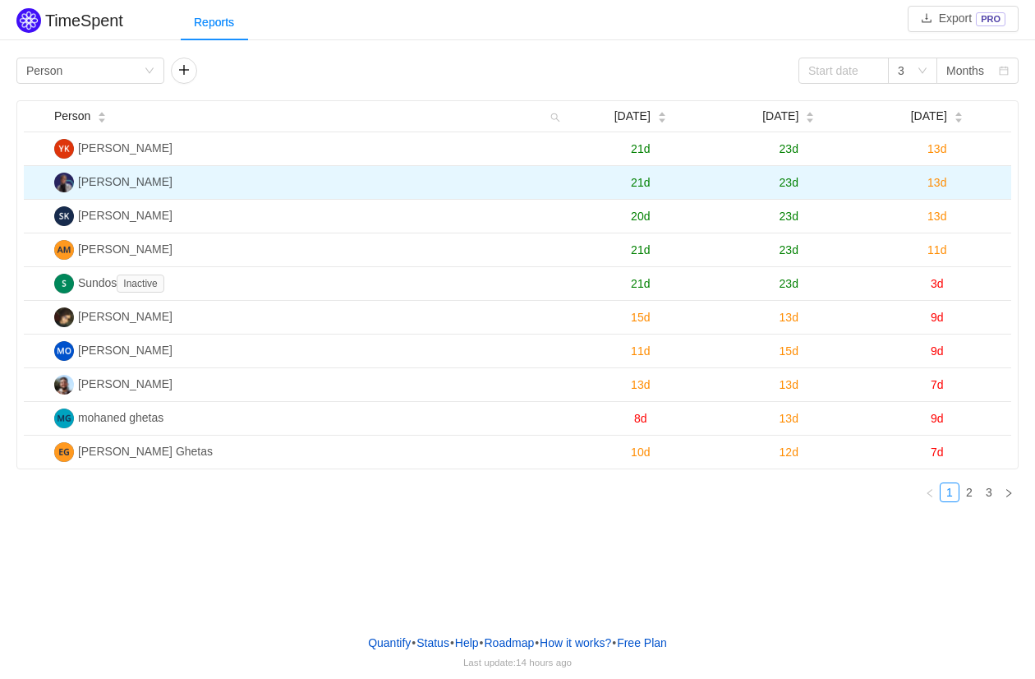
click at [937, 179] on span "13d" at bounding box center [937, 182] width 19 height 13
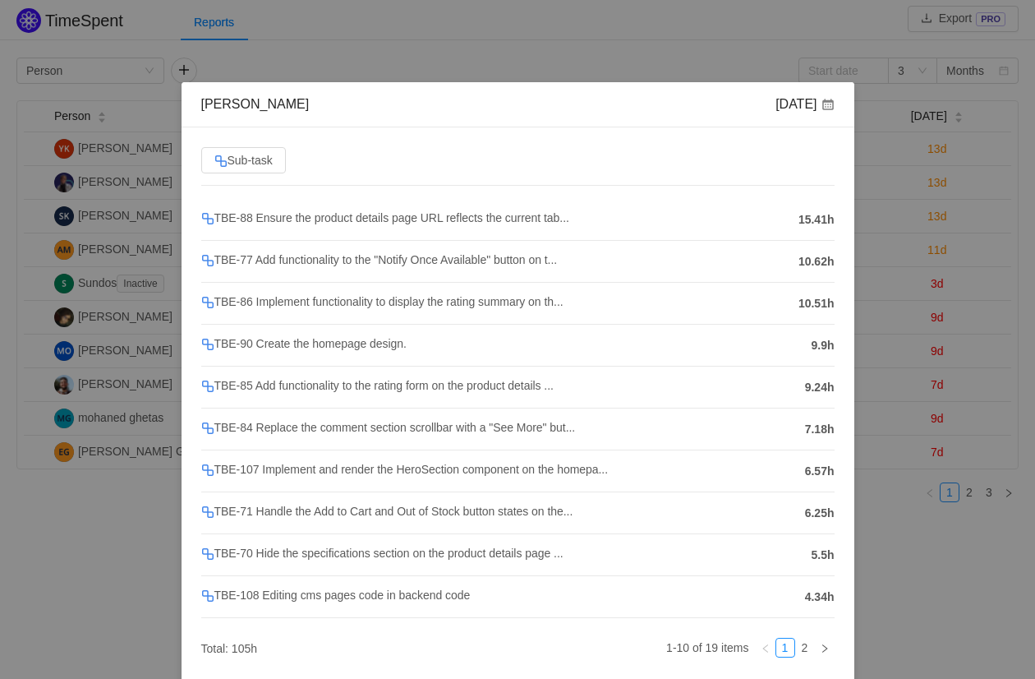
click at [801, 219] on span "15.41h" at bounding box center [817, 219] width 36 height 17
click at [802, 233] on li "TBE-88 Ensure the product details page URL reflects the current tab... 15.41h" at bounding box center [517, 220] width 633 height 42
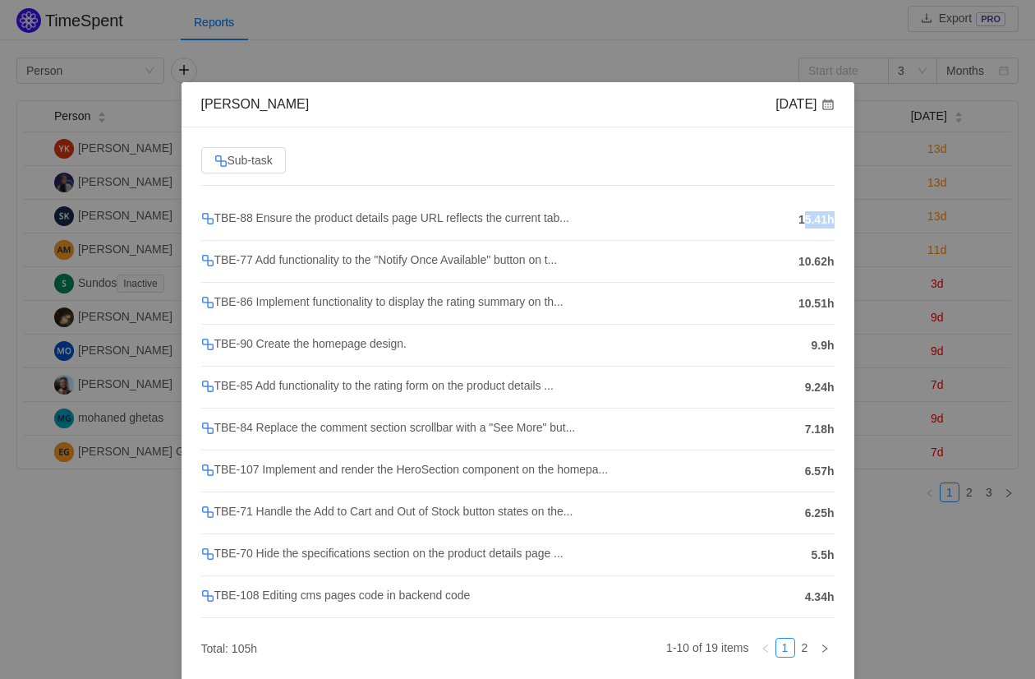
click at [802, 233] on li "TBE-88 Ensure the product details page URL reflects the current tab... 15.41h" at bounding box center [517, 220] width 633 height 42
click at [515, 218] on span "TBE-88 Ensure the product details page URL reflects the current tab..." at bounding box center [385, 217] width 368 height 13
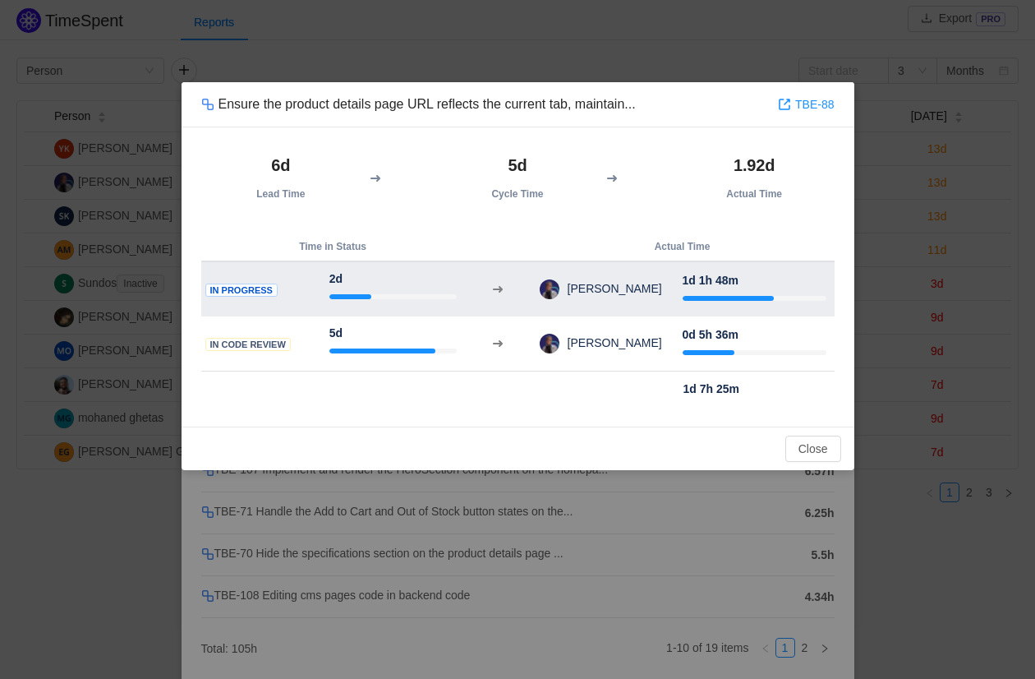
click at [329, 307] on td "2d" at bounding box center [393, 288] width 144 height 55
click at [355, 273] on div "2d" at bounding box center [392, 287] width 127 height 35
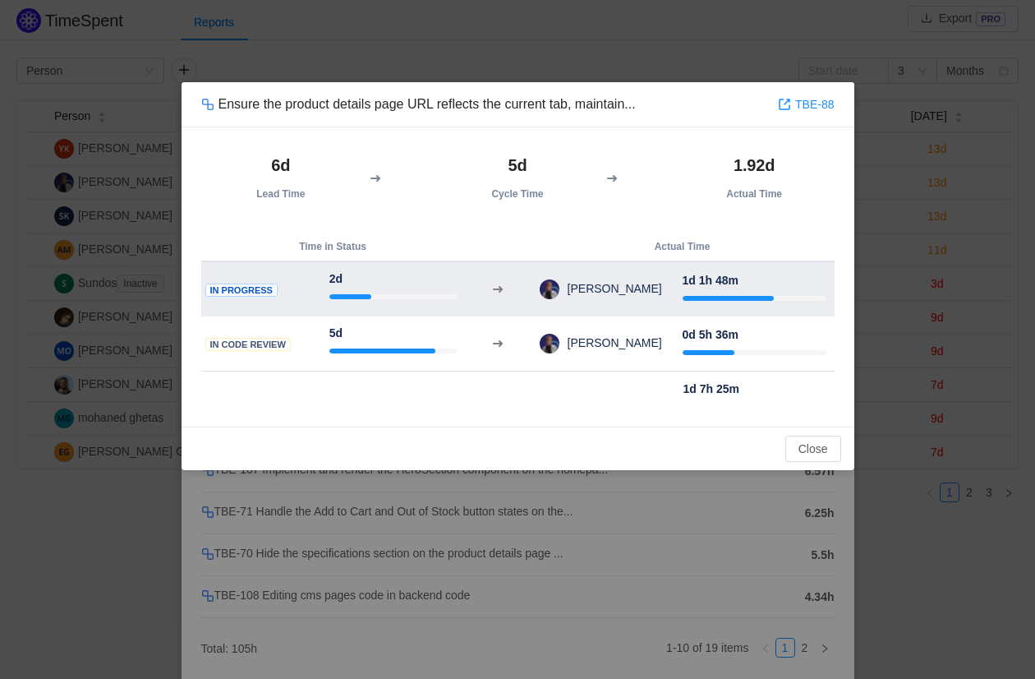
click at [355, 273] on div "2d" at bounding box center [392, 287] width 127 height 35
click at [617, 290] on span "[PERSON_NAME]" at bounding box center [610, 288] width 103 height 13
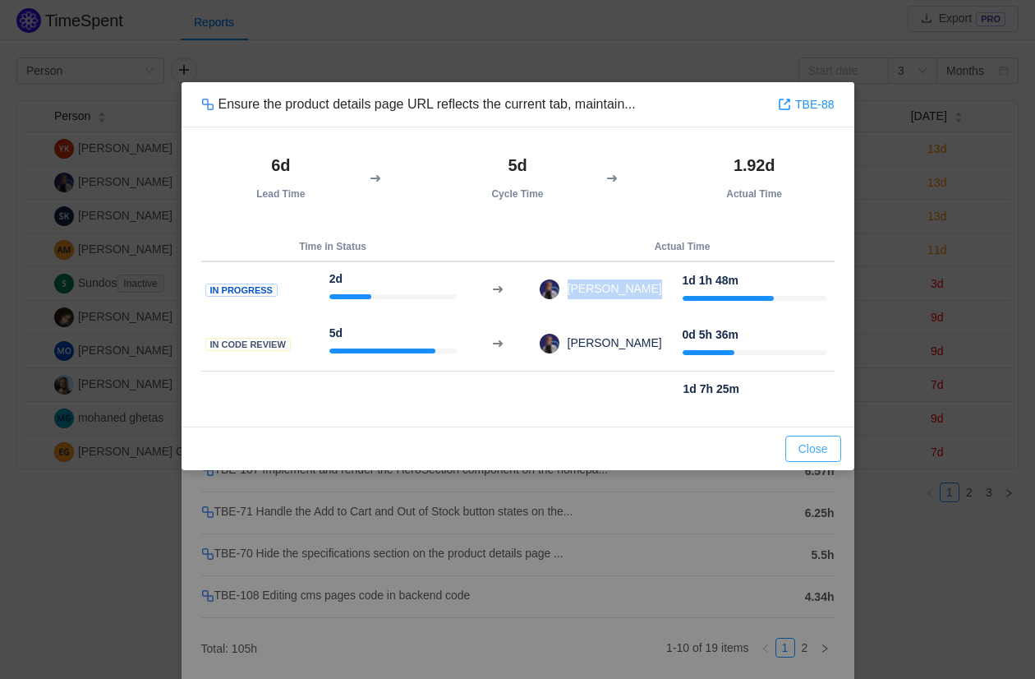
click at [797, 458] on button "Close" at bounding box center [813, 448] width 56 height 26
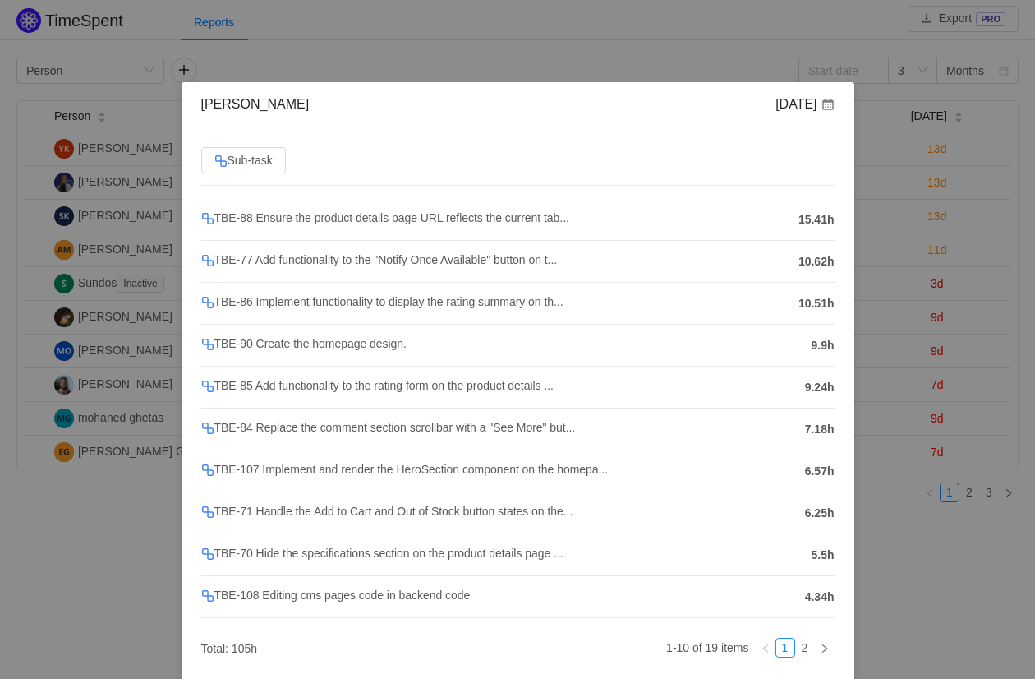
click at [908, 366] on div "[PERSON_NAME] [DATE] Sub-task TBE-88 Ensure the product details page URL reflec…" at bounding box center [517, 339] width 1035 height 679
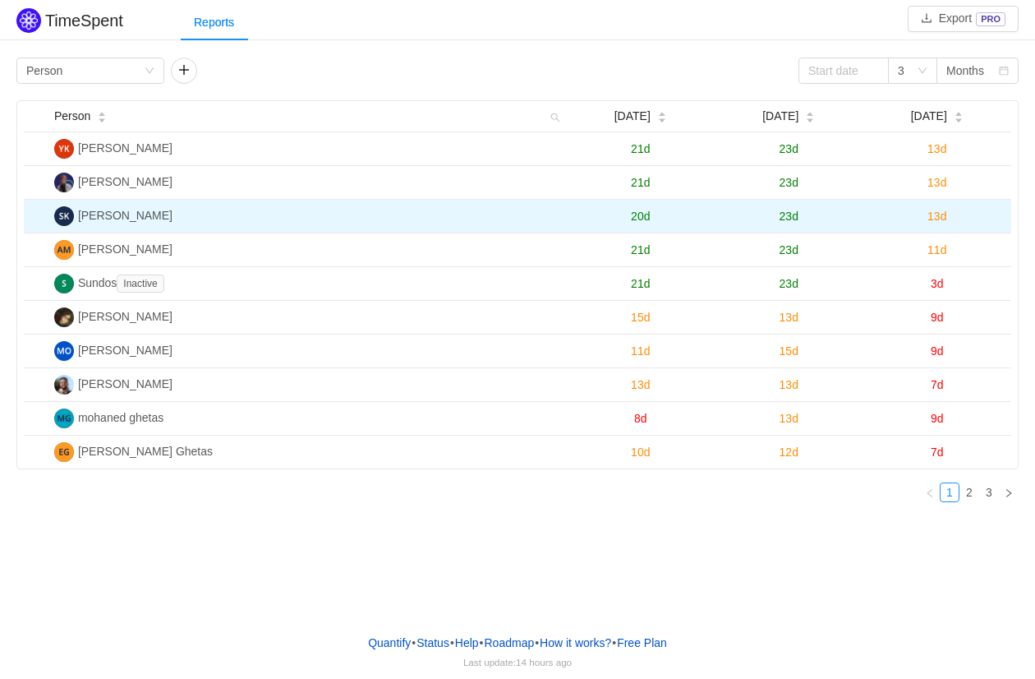
click at [935, 216] on span "13d" at bounding box center [937, 216] width 19 height 13
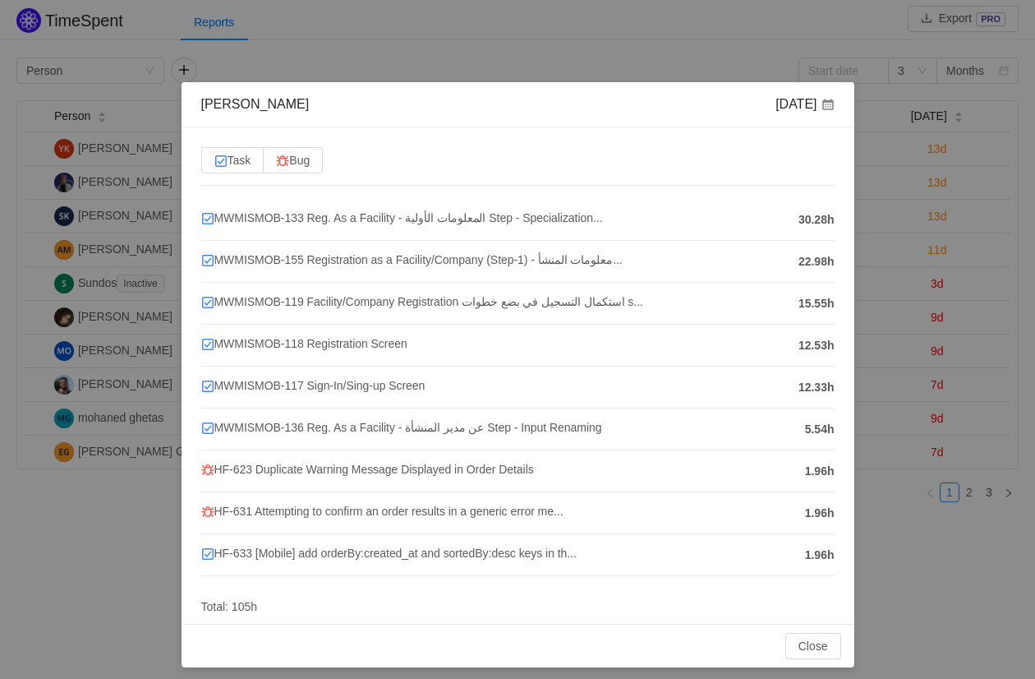
scroll to position [3, 0]
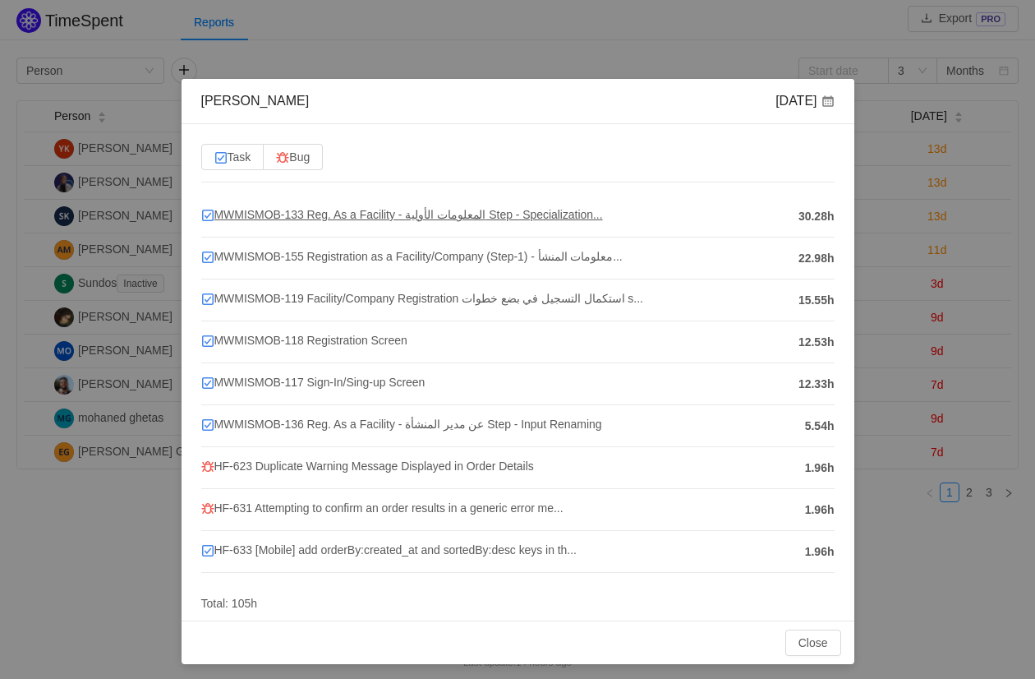
click at [458, 208] on span "MWMISMOB-133 Reg. As a Facility - المعلومات الأولية Step - Specialization..." at bounding box center [402, 214] width 402 height 13
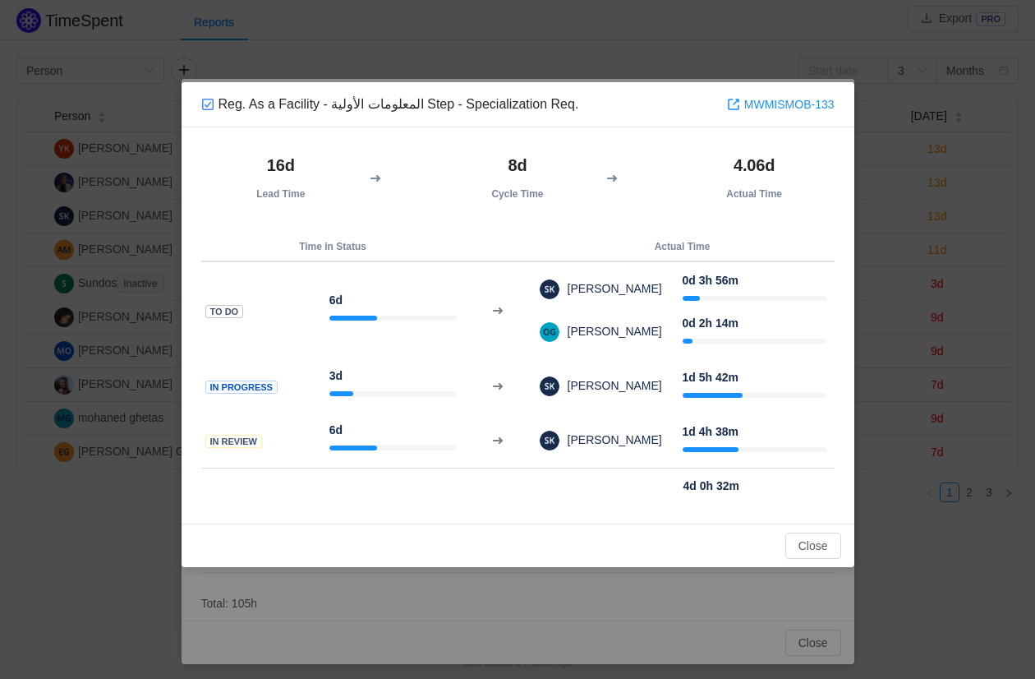
click at [918, 295] on div "Reg. As a Facility - المعلومات الأولية Step - Specialization Req. MWMISMOB-133 …" at bounding box center [517, 339] width 1035 height 679
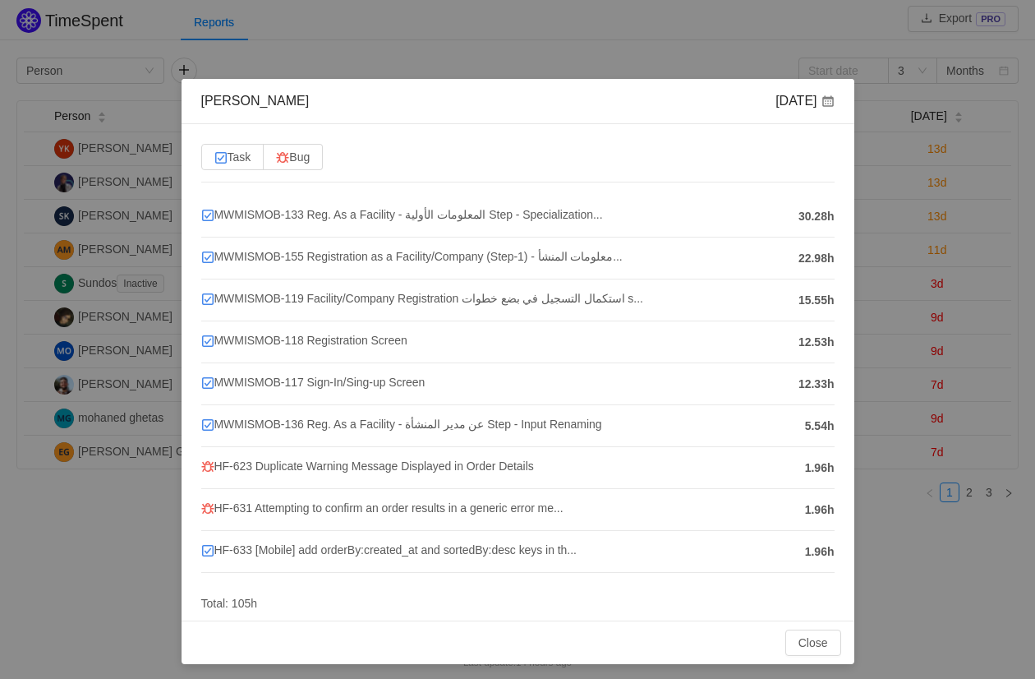
click at [706, 435] on li "MWMISMOB-136 Reg. As a Facility - عن مدير المنشأة Step - Input Renaming 5.54h" at bounding box center [517, 426] width 633 height 42
click at [1010, 316] on div "[PERSON_NAME] [DATE] Task Bug MWMISMOB-133 Reg. As a Facility - المعلومات الأول…" at bounding box center [517, 339] width 1035 height 679
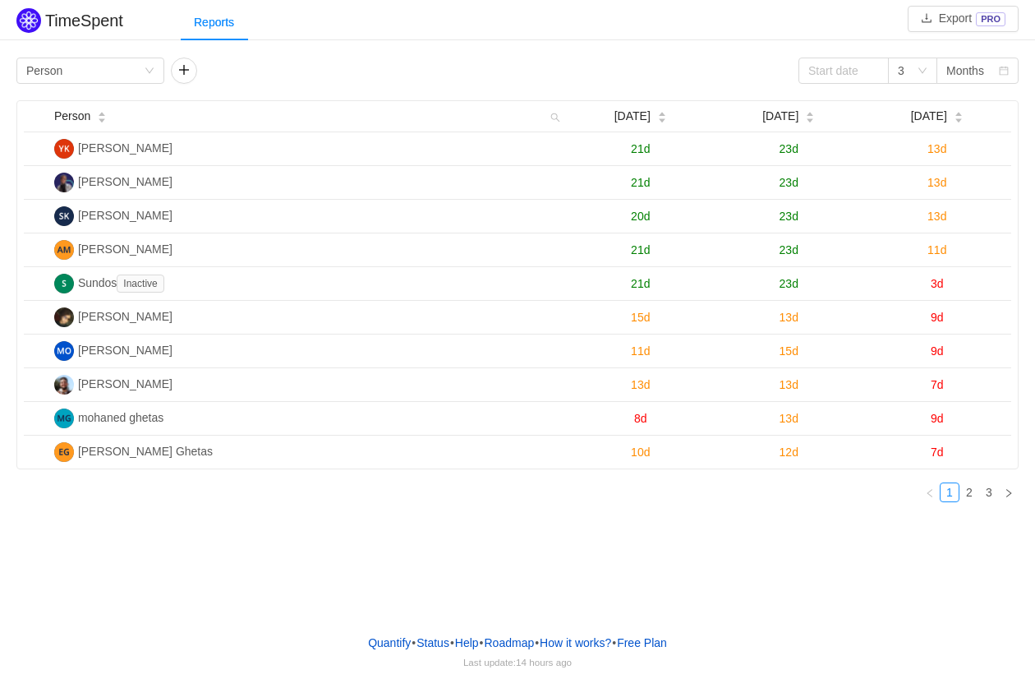
scroll to position [0, 0]
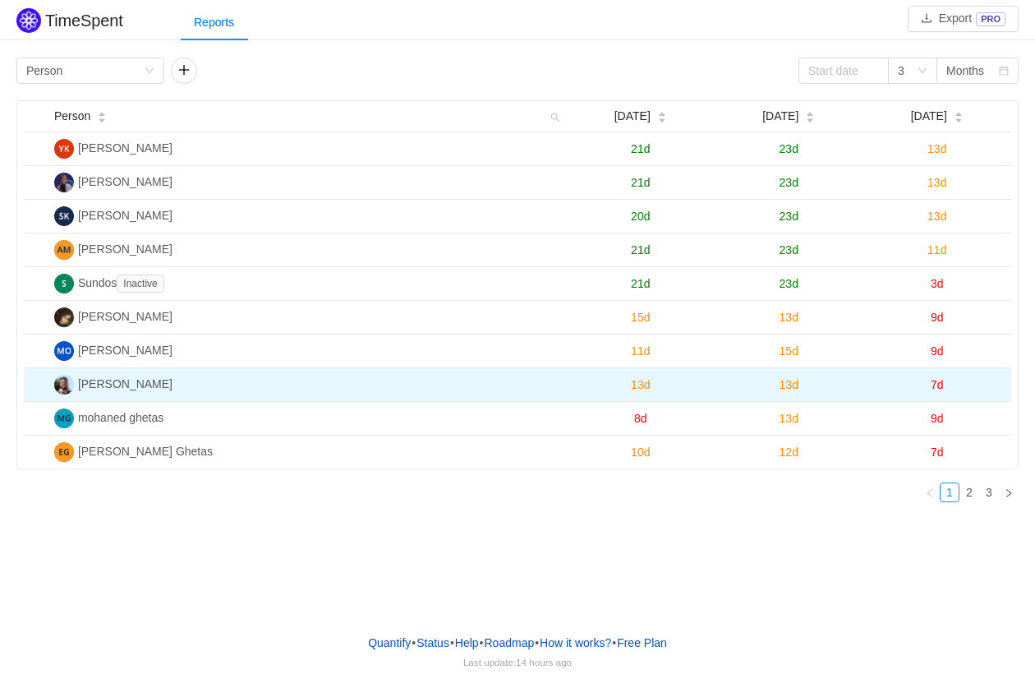
click at [932, 381] on span "7d" at bounding box center [937, 384] width 13 height 13
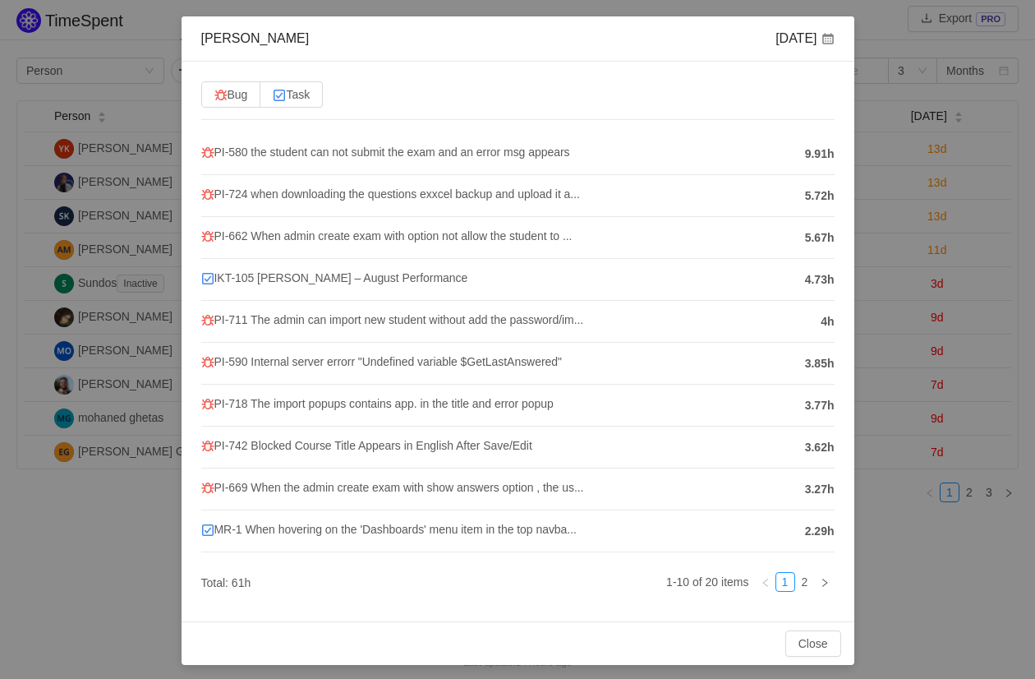
scroll to position [66, 0]
click at [800, 583] on link "2" at bounding box center [805, 582] width 18 height 18
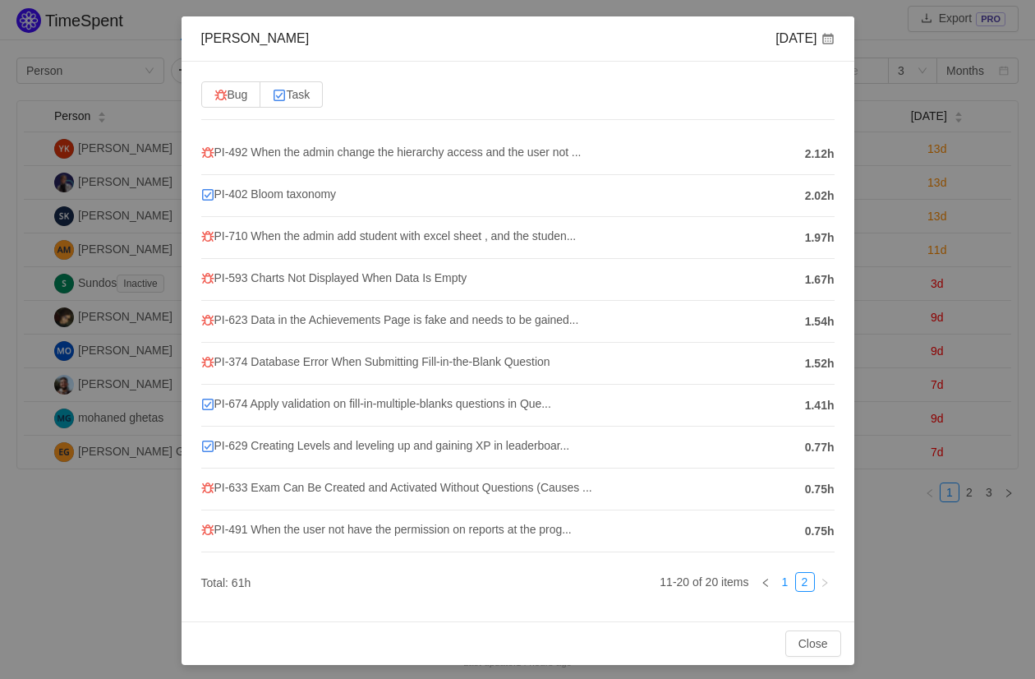
click at [785, 578] on link "1" at bounding box center [785, 582] width 18 height 18
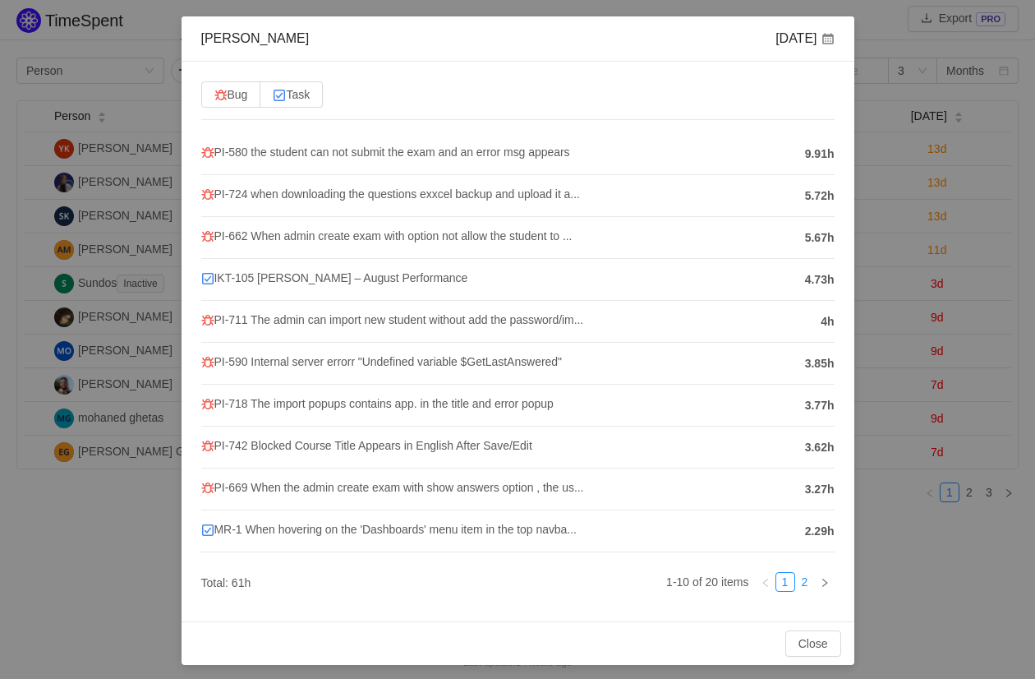
click at [803, 582] on link "2" at bounding box center [805, 582] width 18 height 18
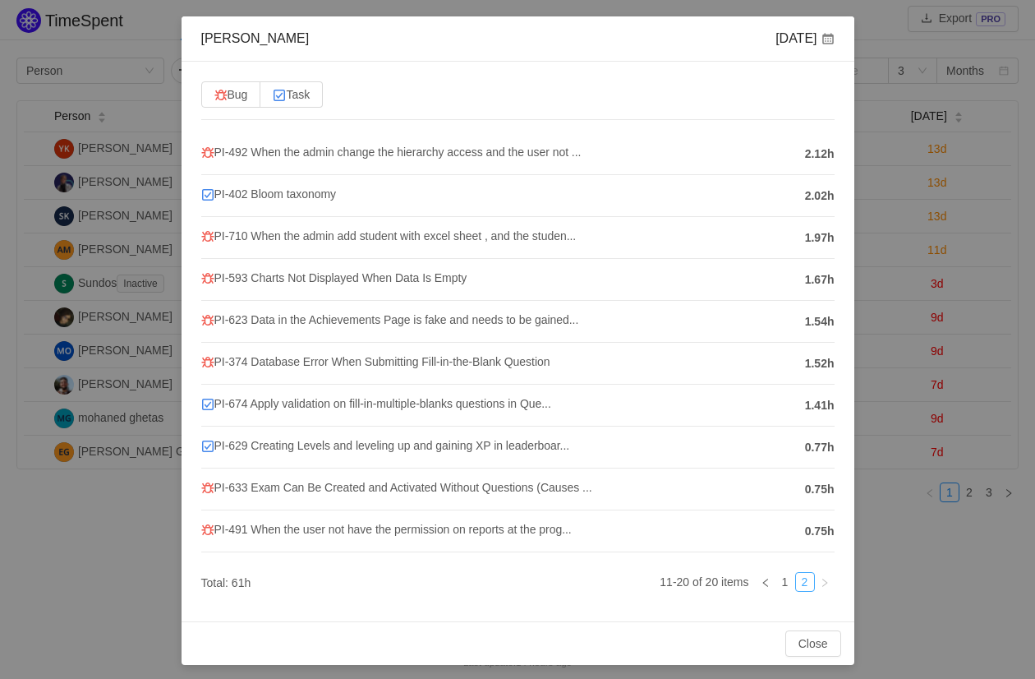
click at [799, 580] on link "2" at bounding box center [805, 582] width 18 height 18
click at [789, 576] on link "1" at bounding box center [785, 582] width 18 height 18
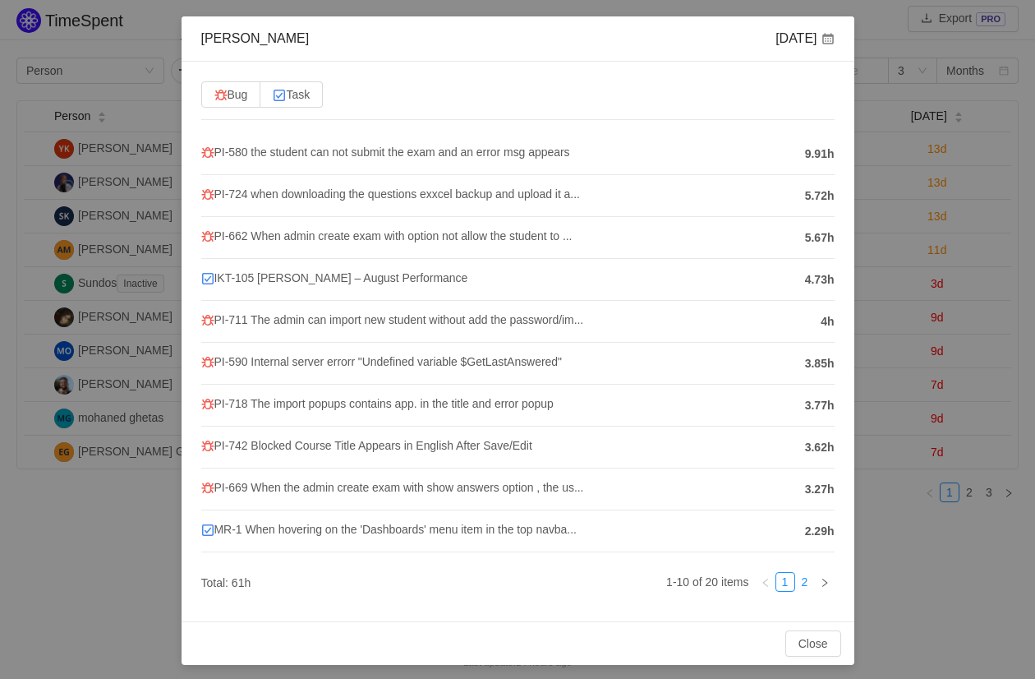
click at [808, 583] on link "2" at bounding box center [805, 582] width 18 height 18
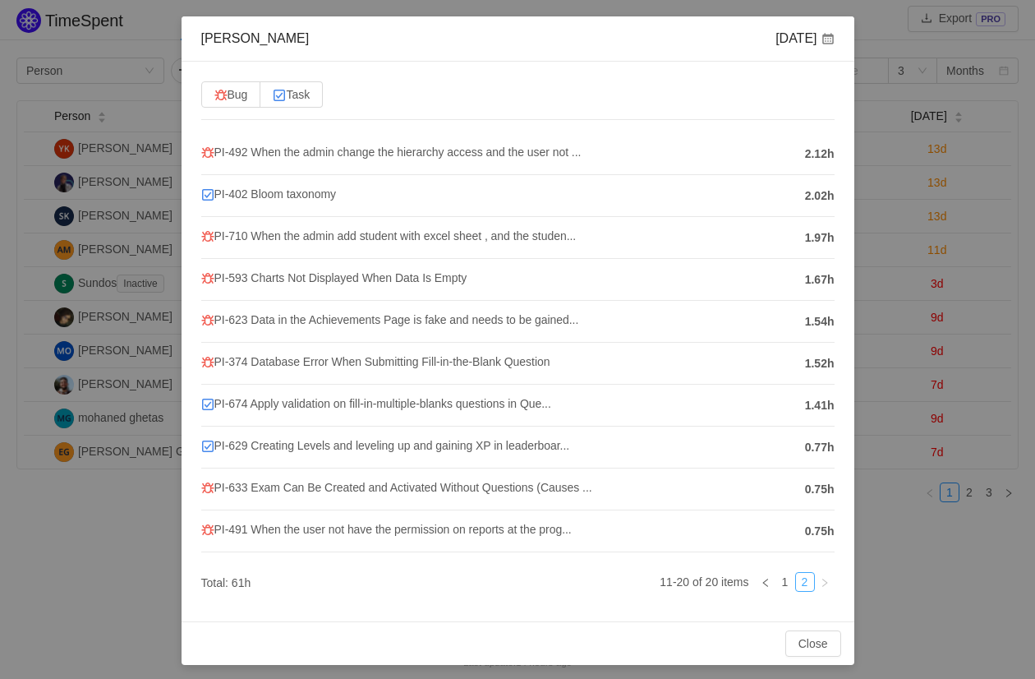
click at [799, 582] on link "2" at bounding box center [805, 582] width 18 height 18
click at [794, 579] on li "1" at bounding box center [786, 582] width 20 height 20
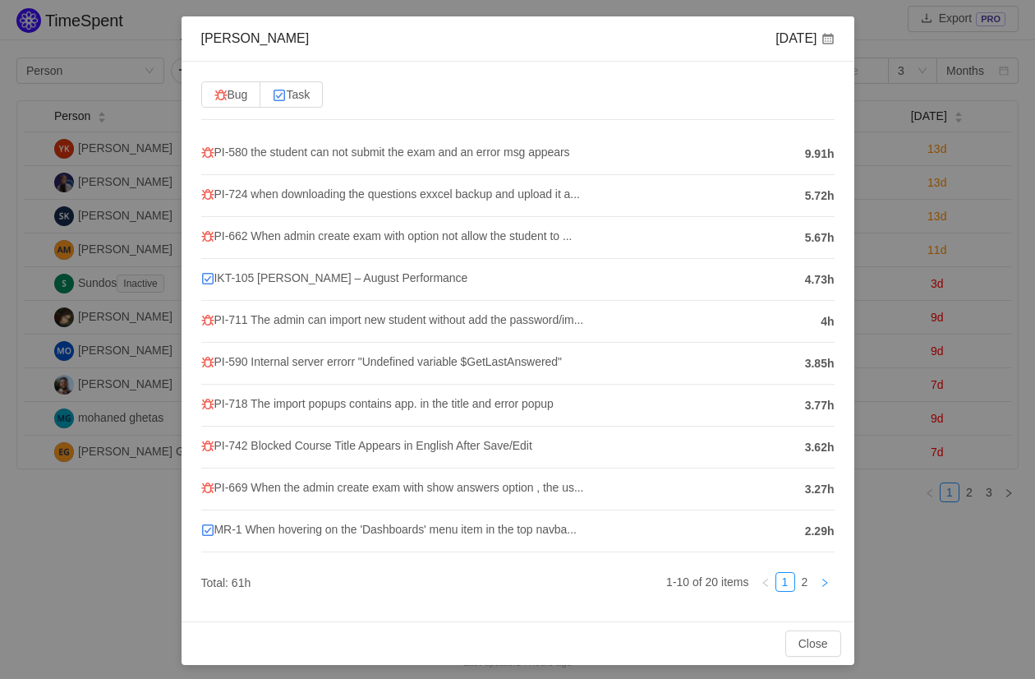
click at [822, 579] on icon "icon: right" at bounding box center [825, 583] width 10 height 10
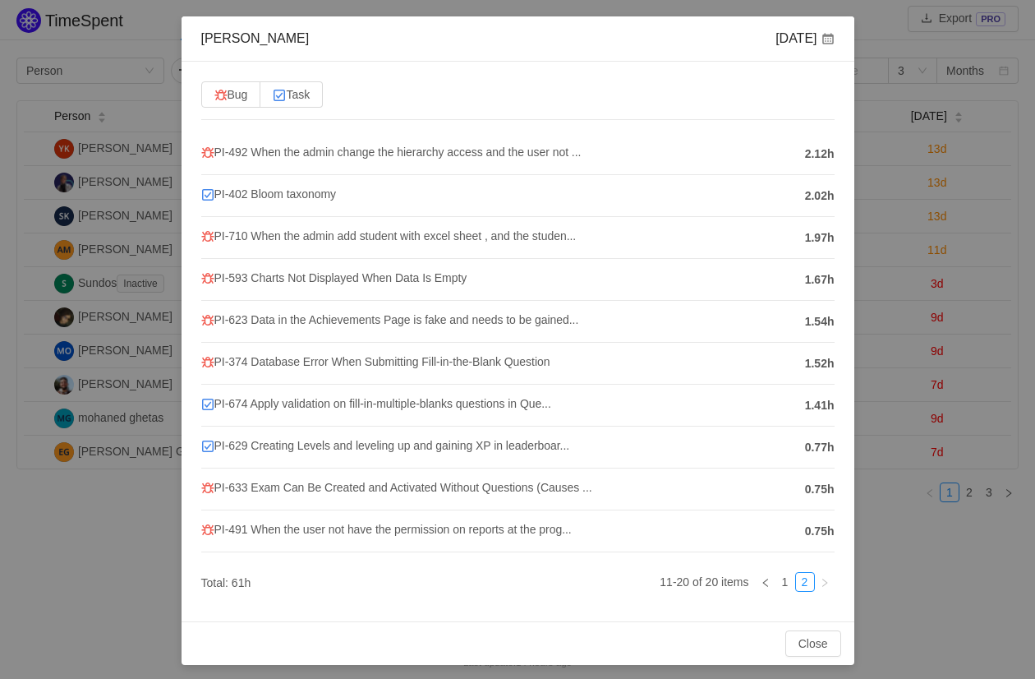
click at [822, 578] on icon "icon: right" at bounding box center [825, 583] width 10 height 10
click at [765, 578] on icon "icon: left" at bounding box center [766, 583] width 10 height 10
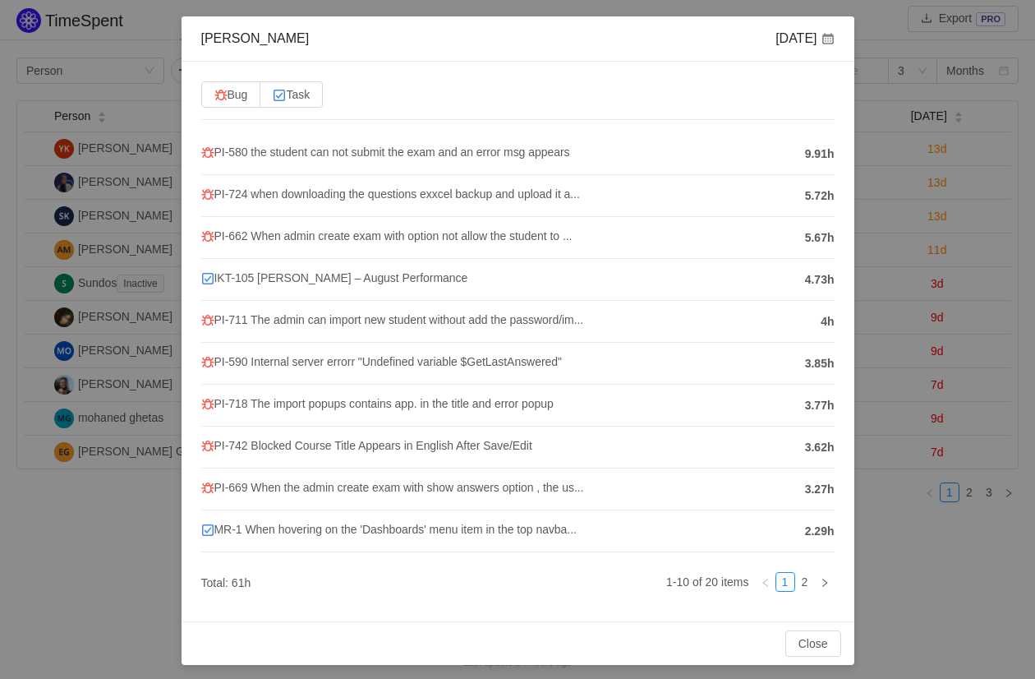
click at [773, 576] on link at bounding box center [766, 582] width 20 height 20
click at [796, 577] on link "2" at bounding box center [805, 582] width 18 height 18
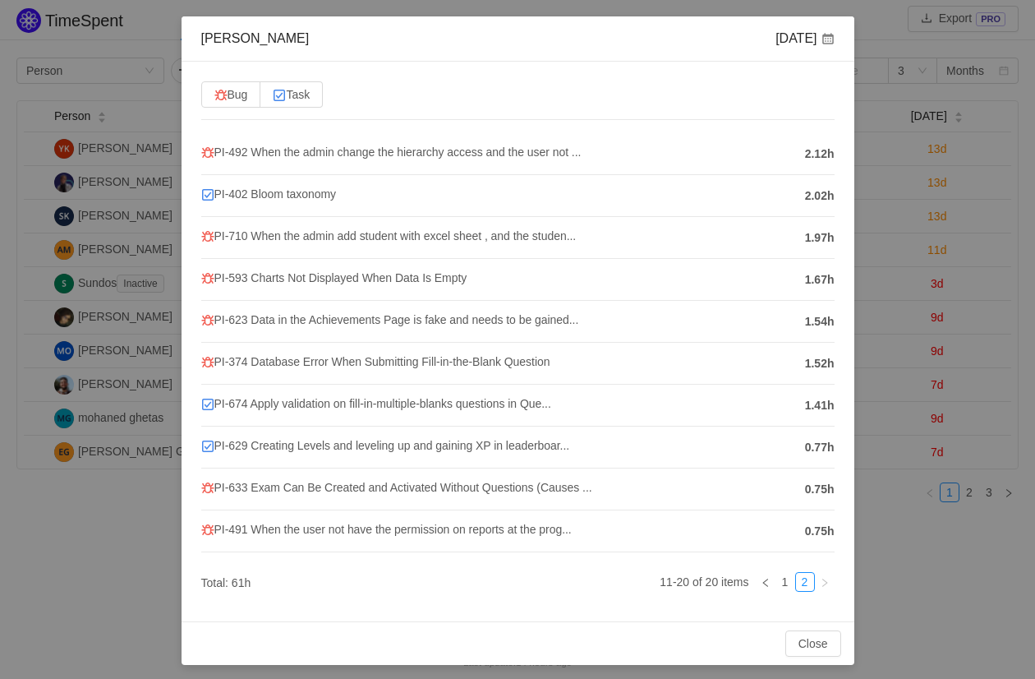
click at [825, 585] on link at bounding box center [825, 582] width 20 height 20
click at [794, 584] on li "1" at bounding box center [786, 582] width 20 height 20
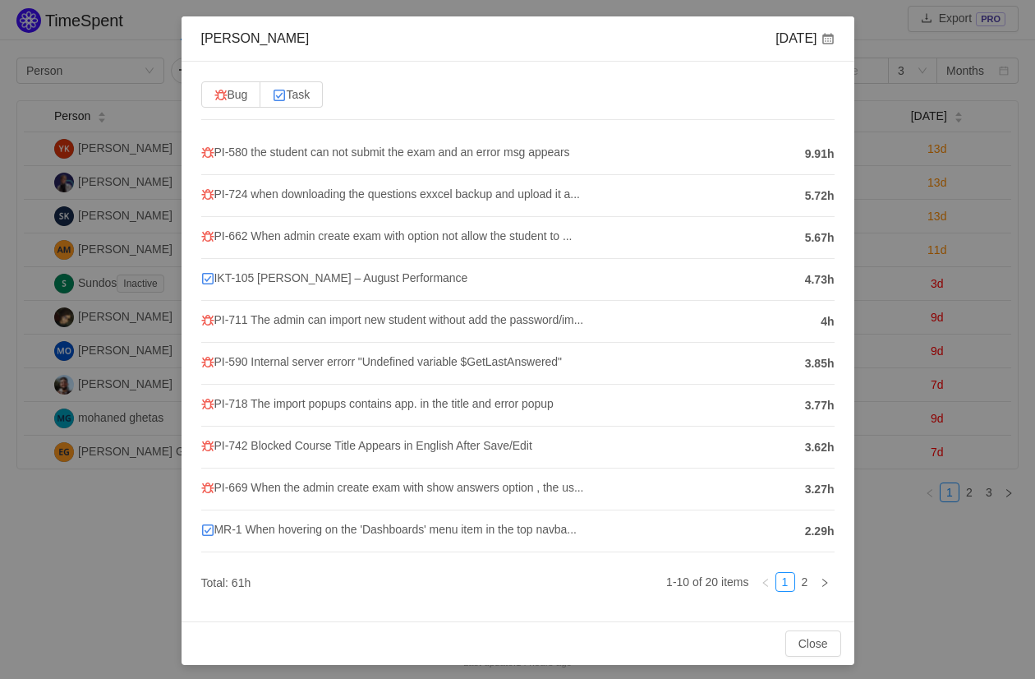
click at [870, 527] on div "[PERSON_NAME] [DATE] Bug Task PI-580 the student can not submit the exam and an…" at bounding box center [517, 339] width 1035 height 679
